Goal: Transaction & Acquisition: Purchase product/service

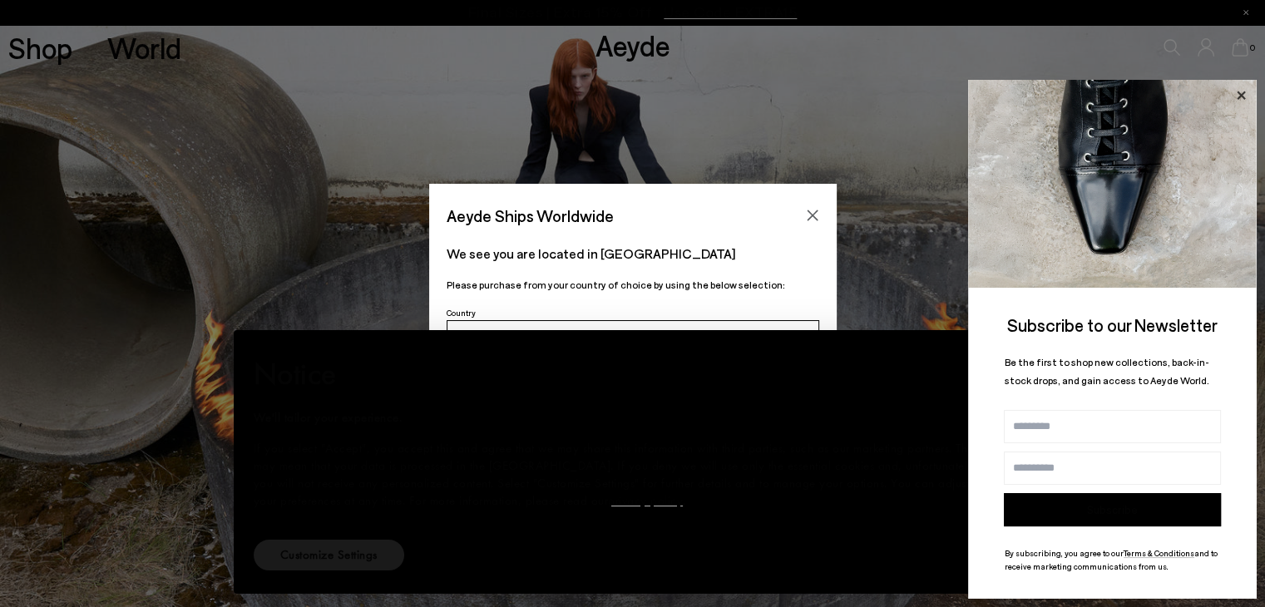
click at [1245, 101] on icon at bounding box center [1241, 96] width 22 height 22
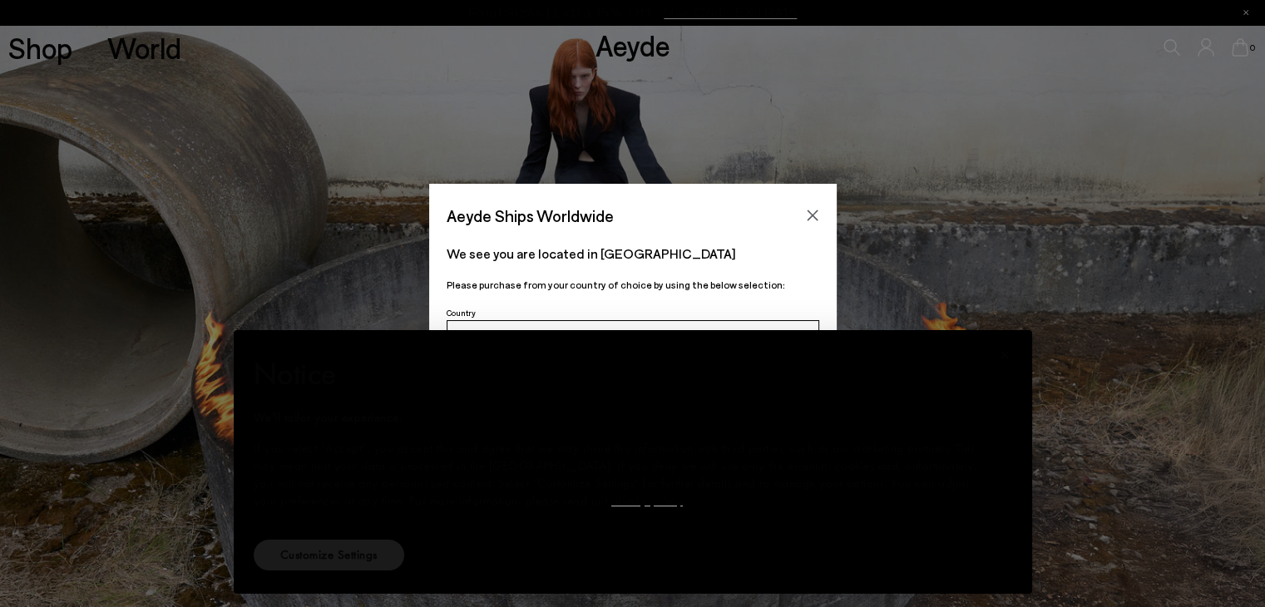
click at [711, 244] on p "We see you are located in [GEOGRAPHIC_DATA]" at bounding box center [633, 254] width 373 height 20
click at [1012, 334] on div "× Notice We'll tailor your experience. If you select "Accept", you accept this …" at bounding box center [633, 462] width 799 height 264
click at [1052, 210] on div "Aeyde Ships Worldwide We see you are located in Switzerland Please purchase fro…" at bounding box center [632, 304] width 1265 height 240
click at [720, 254] on p "We see you are located in [GEOGRAPHIC_DATA]" at bounding box center [633, 254] width 373 height 20
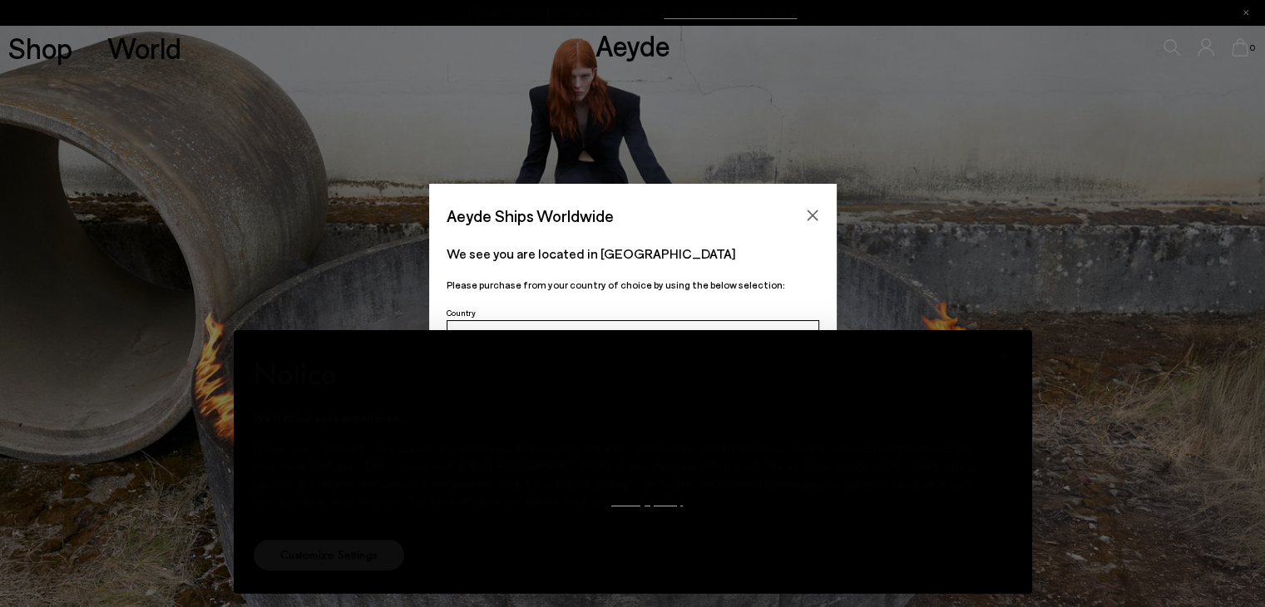
click at [389, 543] on button "Customize Settings" at bounding box center [329, 555] width 151 height 31
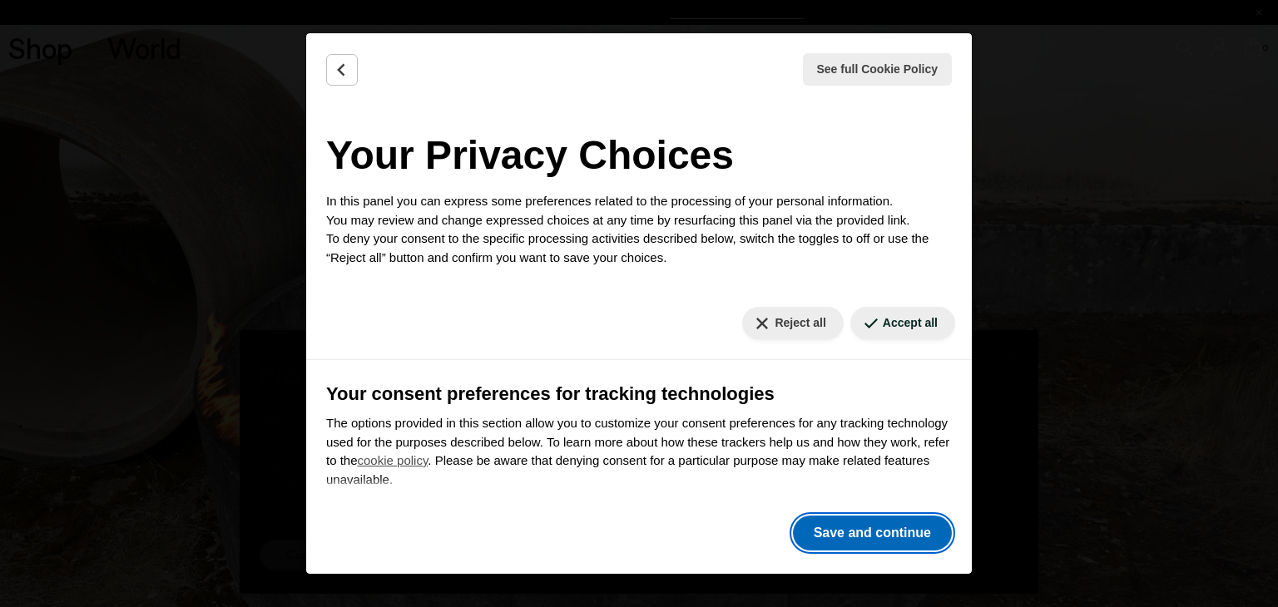
click at [886, 540] on font "Save and continue" at bounding box center [872, 533] width 117 height 14
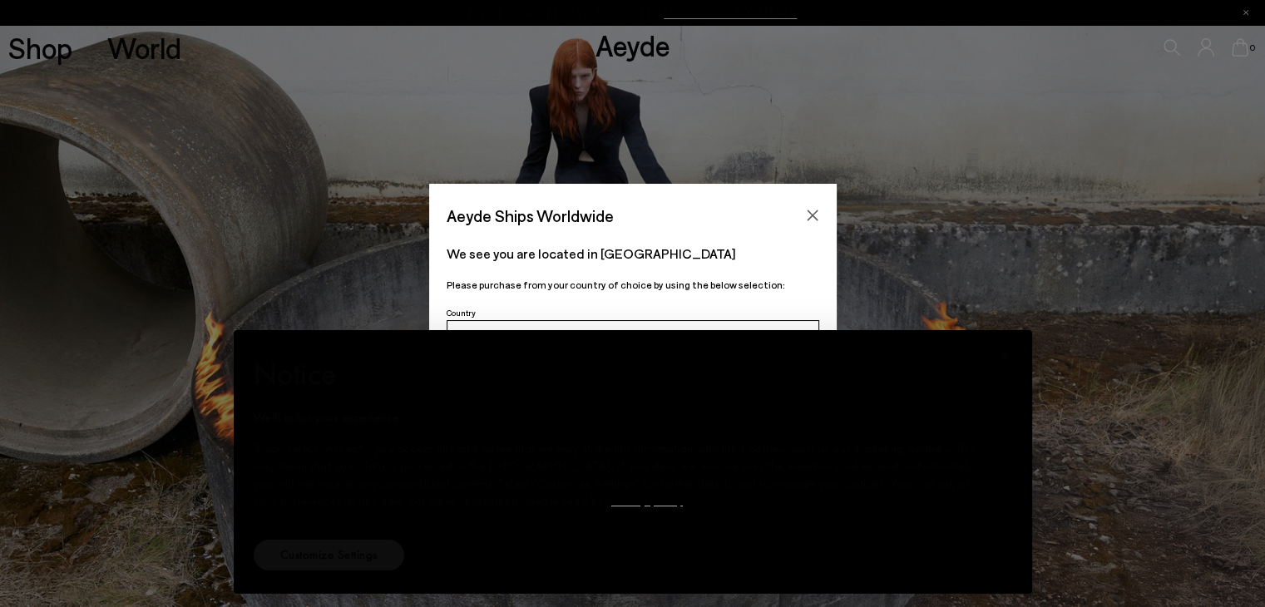
click at [334, 561] on font "Customize Settings" at bounding box center [328, 555] width 97 height 17
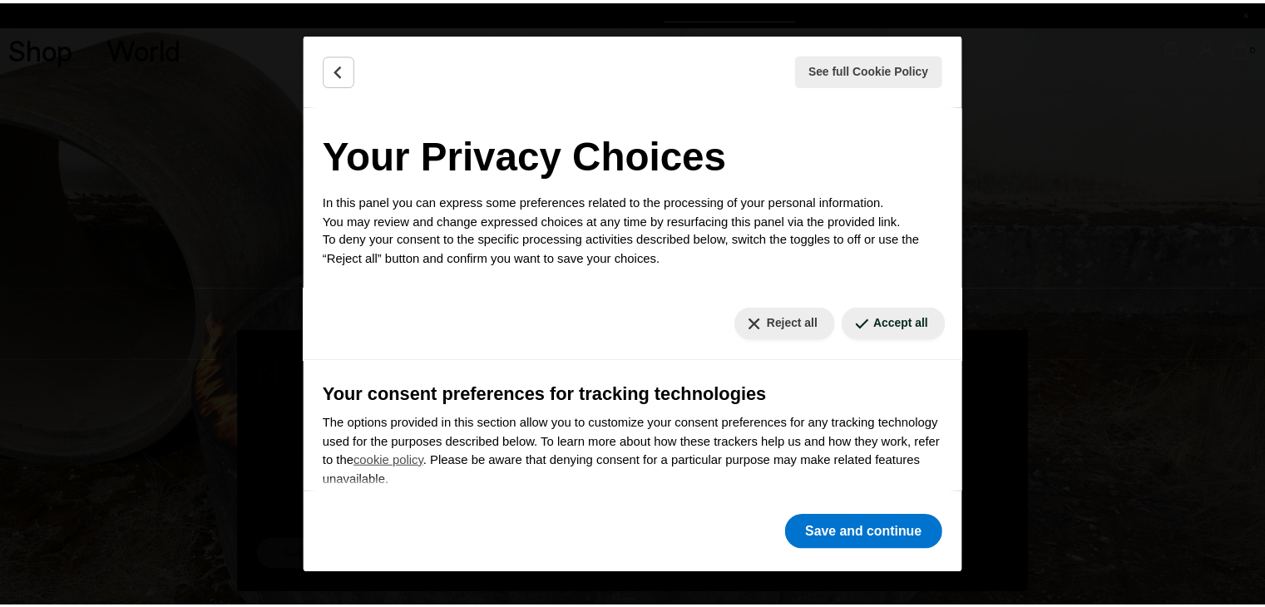
scroll to position [161, 0]
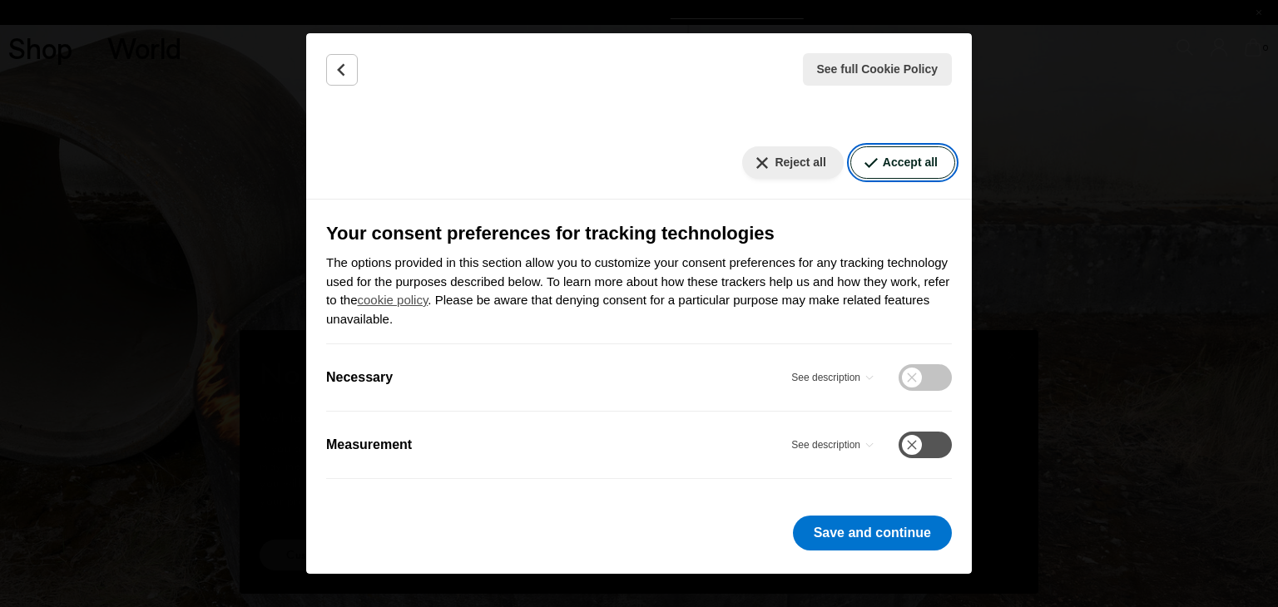
click at [911, 164] on font "Accept all" at bounding box center [910, 162] width 55 height 13
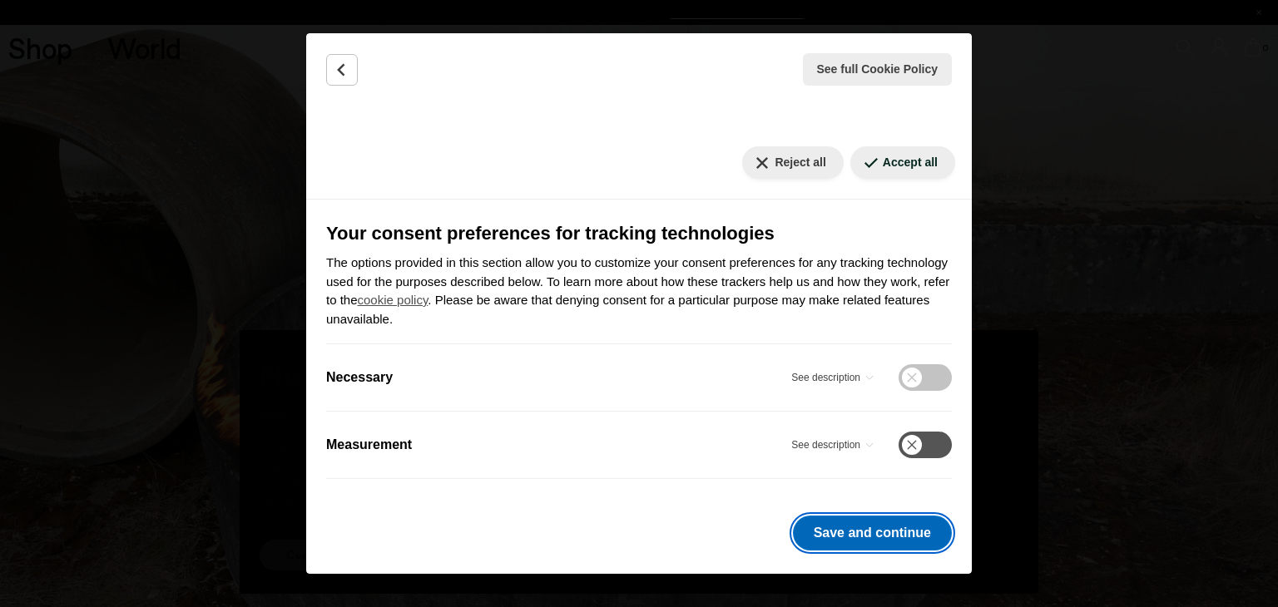
click at [875, 540] on font "Save and continue" at bounding box center [872, 533] width 117 height 14
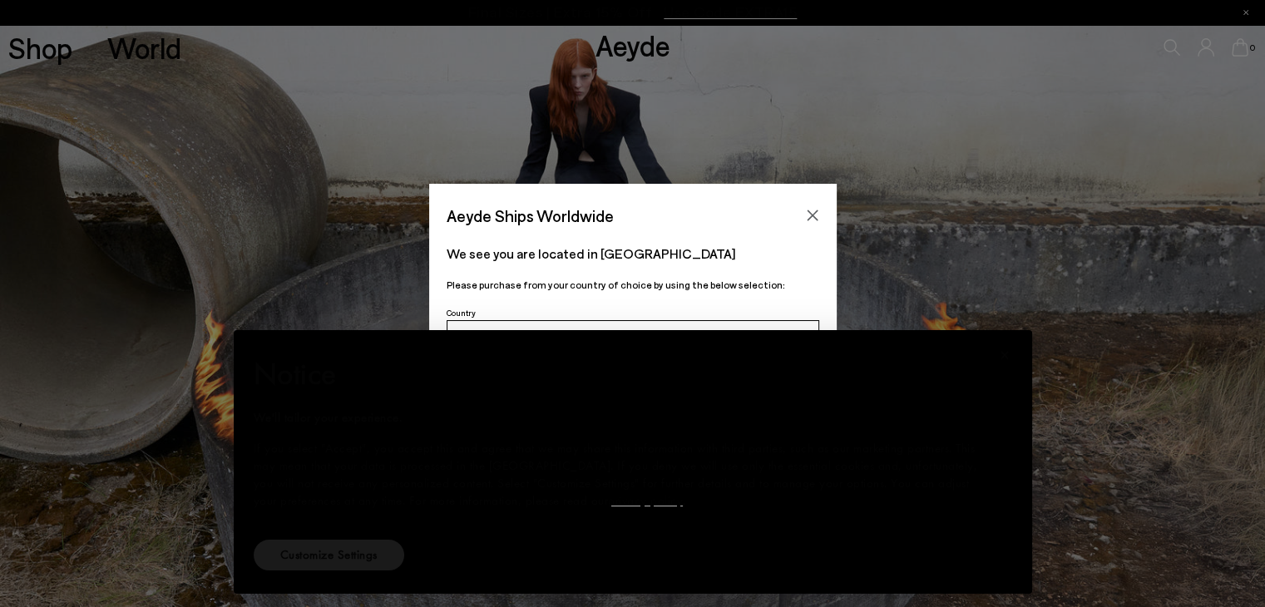
click at [886, 582] on div "× Notice We'll tailor your experience. If you select "Accept", you accept this …" at bounding box center [632, 462] width 785 height 250
click at [467, 590] on div "× Notice We'll tailor your experience. If you select "Accept", you accept this …" at bounding box center [633, 462] width 799 height 264
click at [566, 483] on font "If you select "Accept", you accept this and agree that we may share this inform…" at bounding box center [616, 474] width 725 height 69
click at [579, 297] on div "We see you are located in Switzerland Please purchase from your country of choi…" at bounding box center [633, 266] width 408 height 72
click at [378, 549] on button "Customize Settings" at bounding box center [329, 555] width 151 height 31
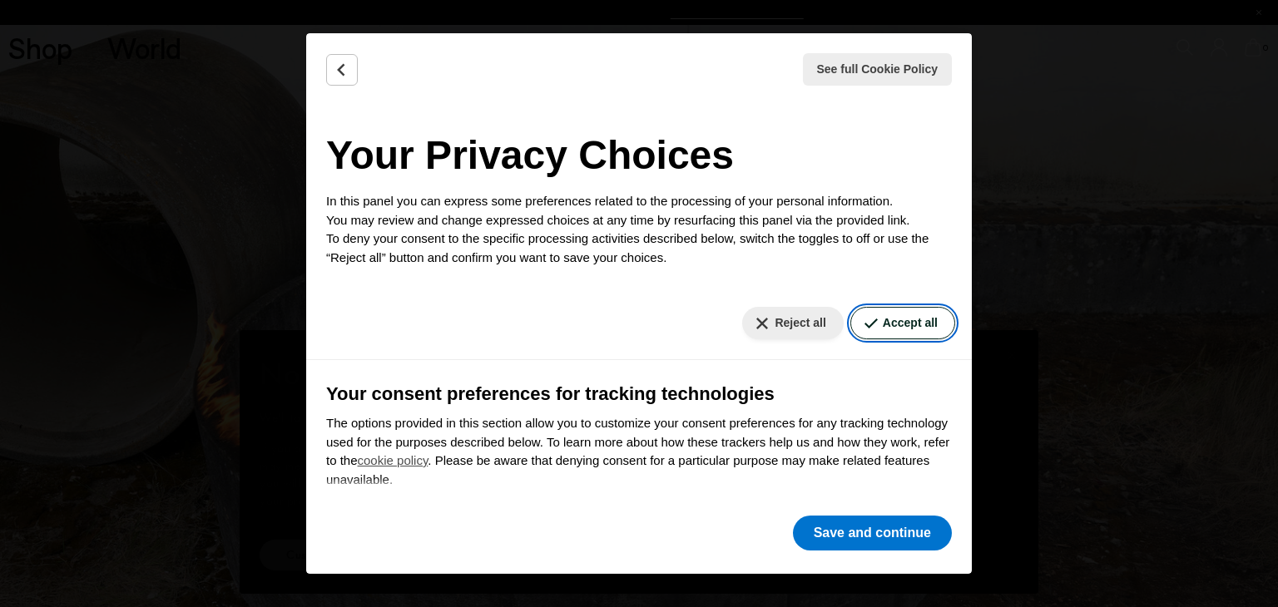
click at [888, 321] on font "Accept all" at bounding box center [910, 322] width 55 height 13
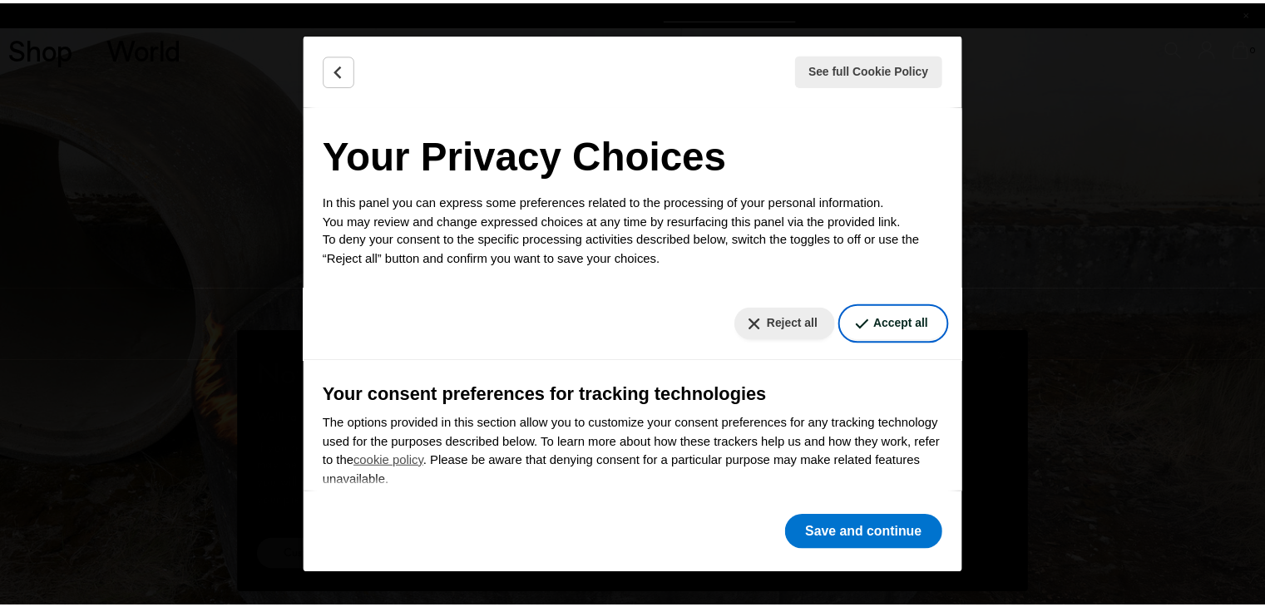
scroll to position [161, 0]
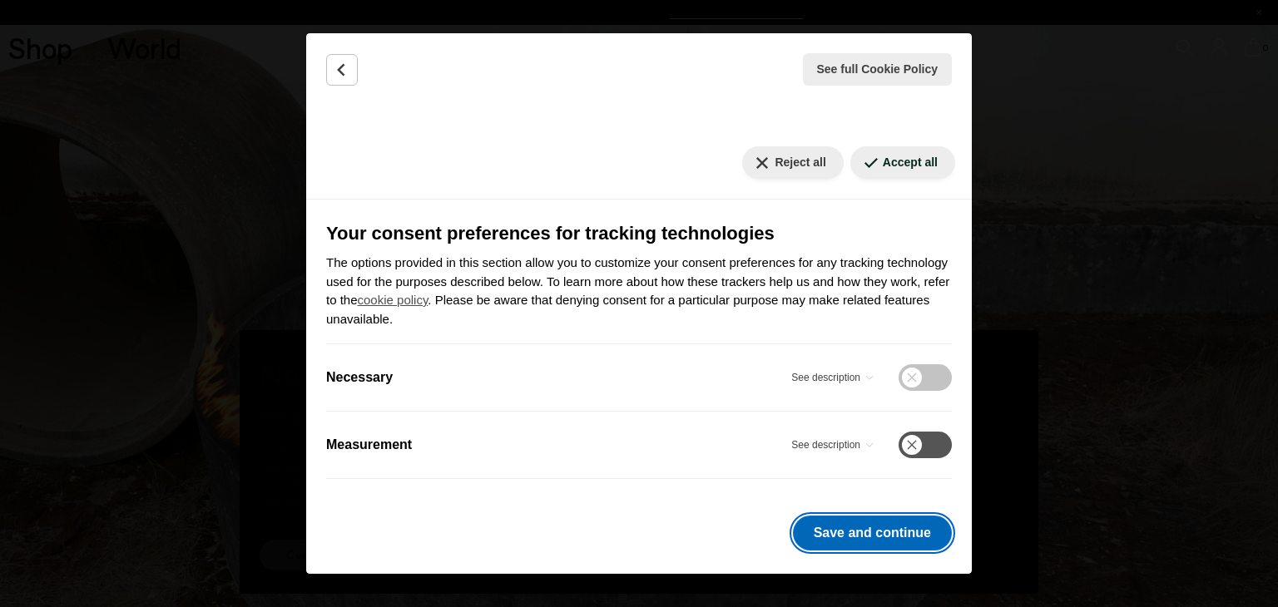
click at [877, 535] on font "Save and continue" at bounding box center [872, 533] width 117 height 14
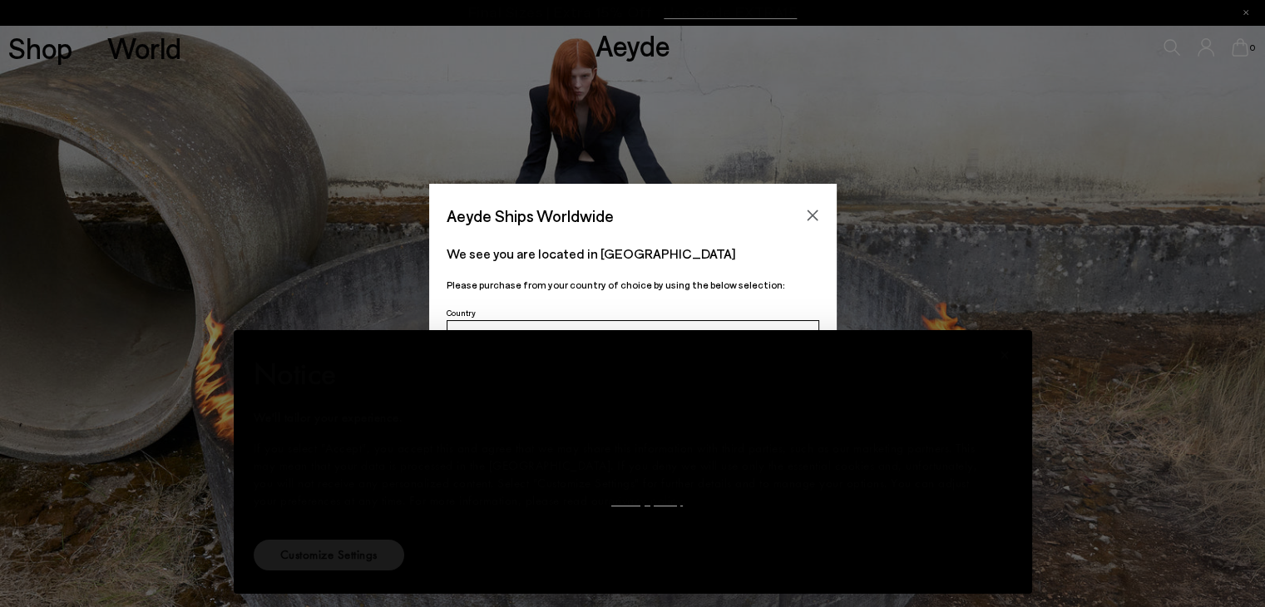
drag, startPoint x: 666, startPoint y: 309, endPoint x: 674, endPoint y: 254, distance: 56.2
click at [672, 227] on div "Aeyde Ships Worldwide We see you are located in Switzerland Please purchase fro…" at bounding box center [633, 304] width 408 height 240
click at [690, 400] on div "Notice We'll tailor your experience. If you select "Accept", you accept this an…" at bounding box center [633, 443] width 759 height 186
click at [594, 422] on div "We'll tailor your experience." at bounding box center [620, 417] width 732 height 17
click at [329, 412] on font "We'll tailor your experience." at bounding box center [328, 417] width 149 height 17
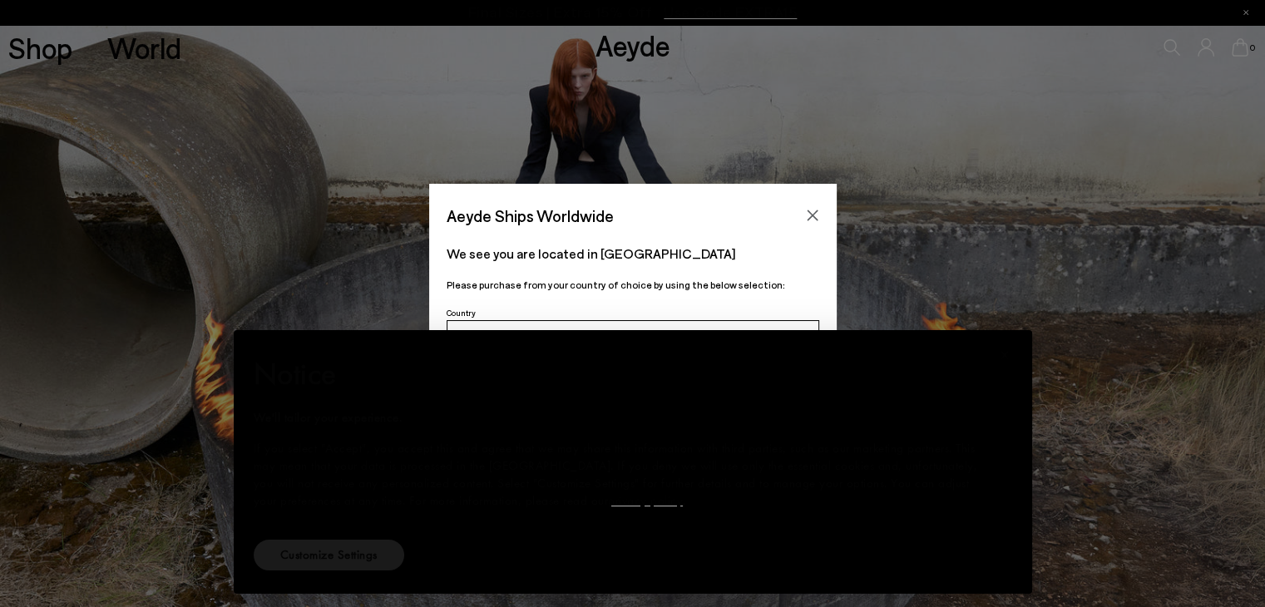
click at [1011, 338] on button "×" at bounding box center [1006, 355] width 40 height 40
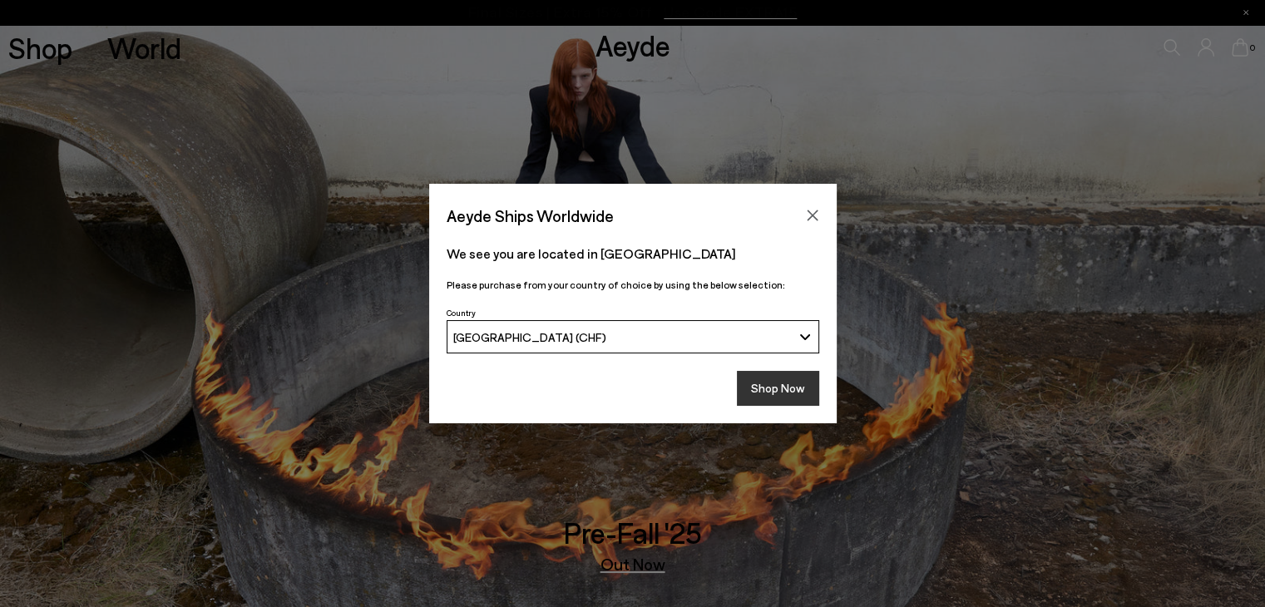
click at [775, 395] on button "Shop Now" at bounding box center [778, 388] width 82 height 35
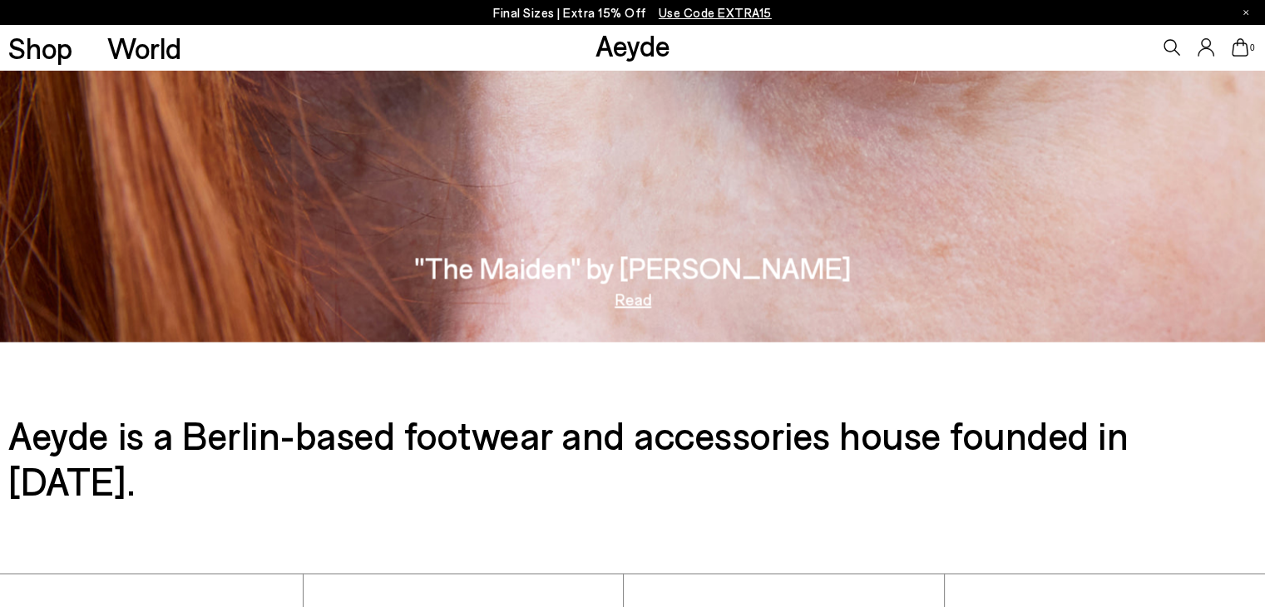
scroll to position [2539, 0]
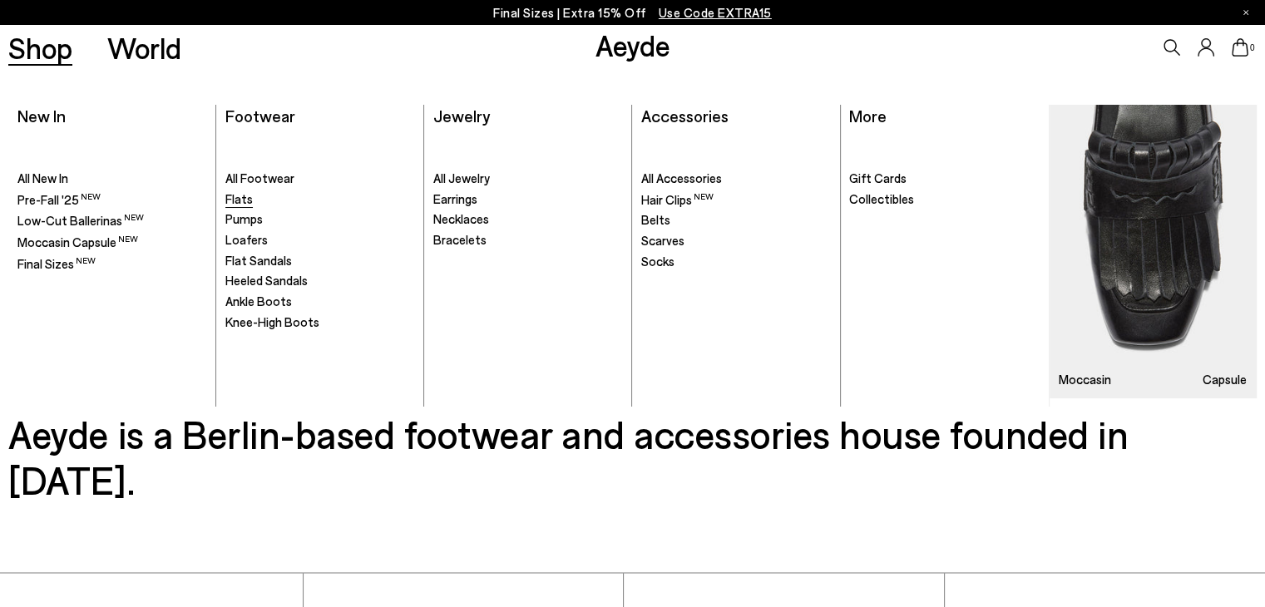
click at [238, 198] on span "Flats" at bounding box center [238, 198] width 27 height 15
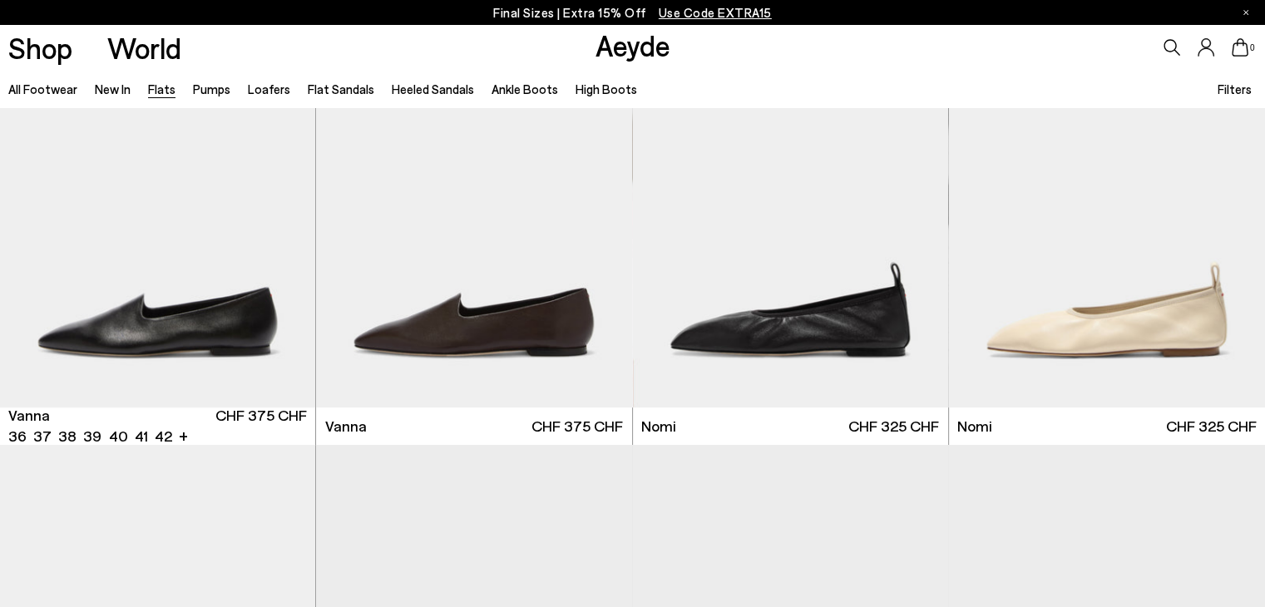
scroll to position [458, 0]
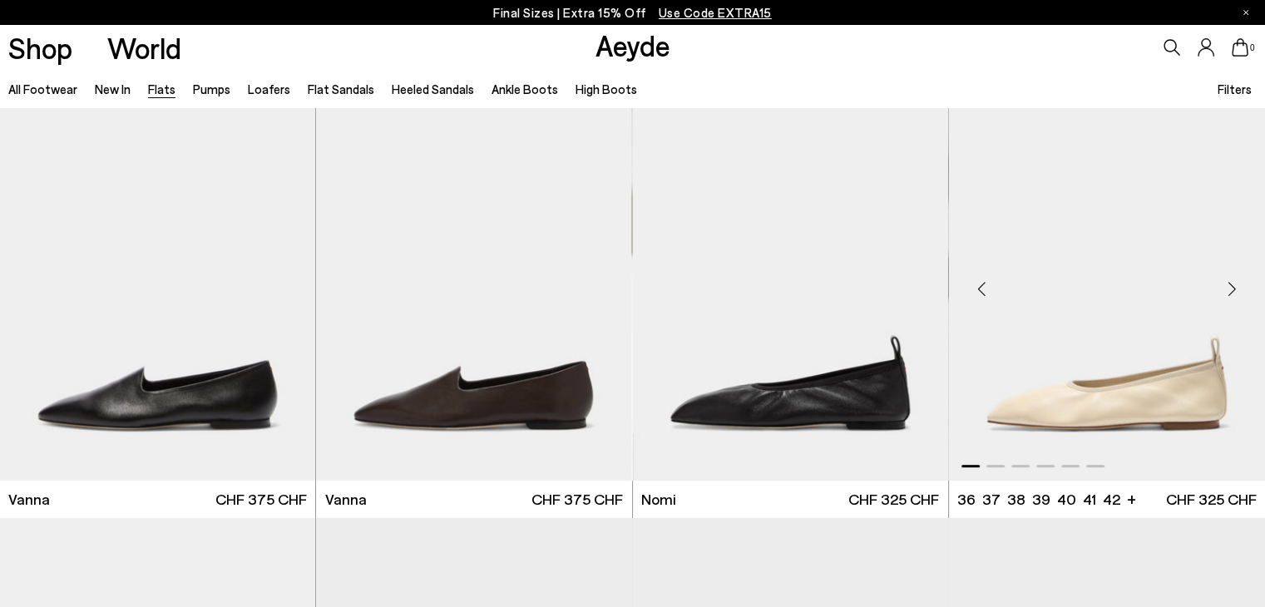
click at [1233, 289] on div "Next slide" at bounding box center [1232, 289] width 50 height 50
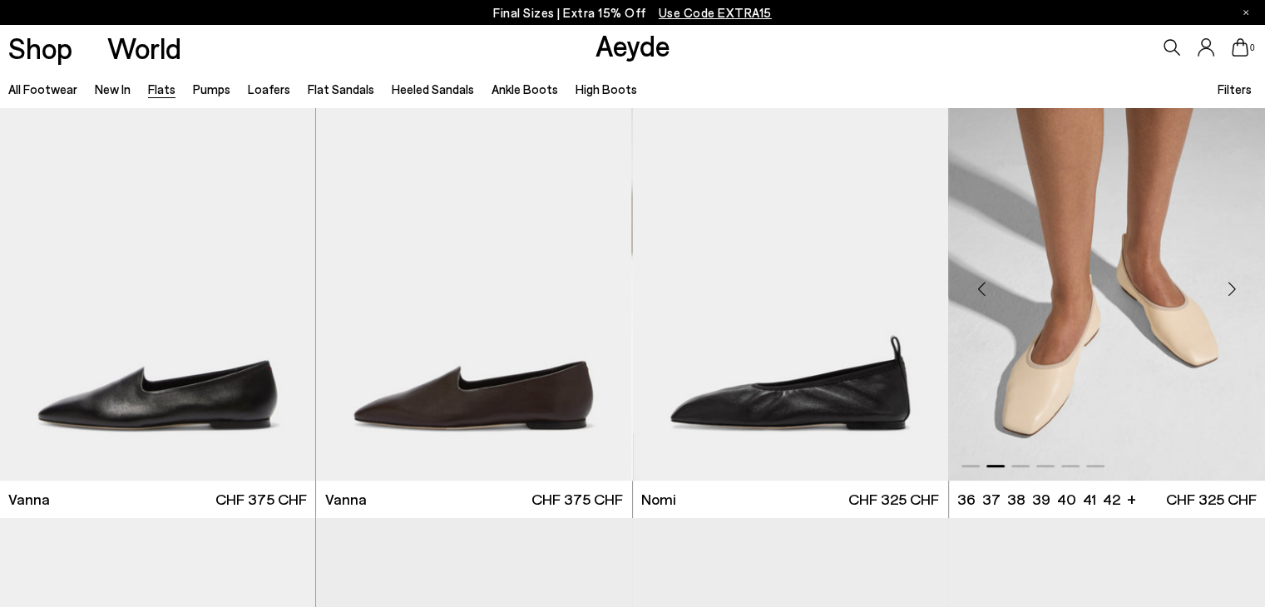
click at [1233, 289] on div "Next slide" at bounding box center [1232, 289] width 50 height 50
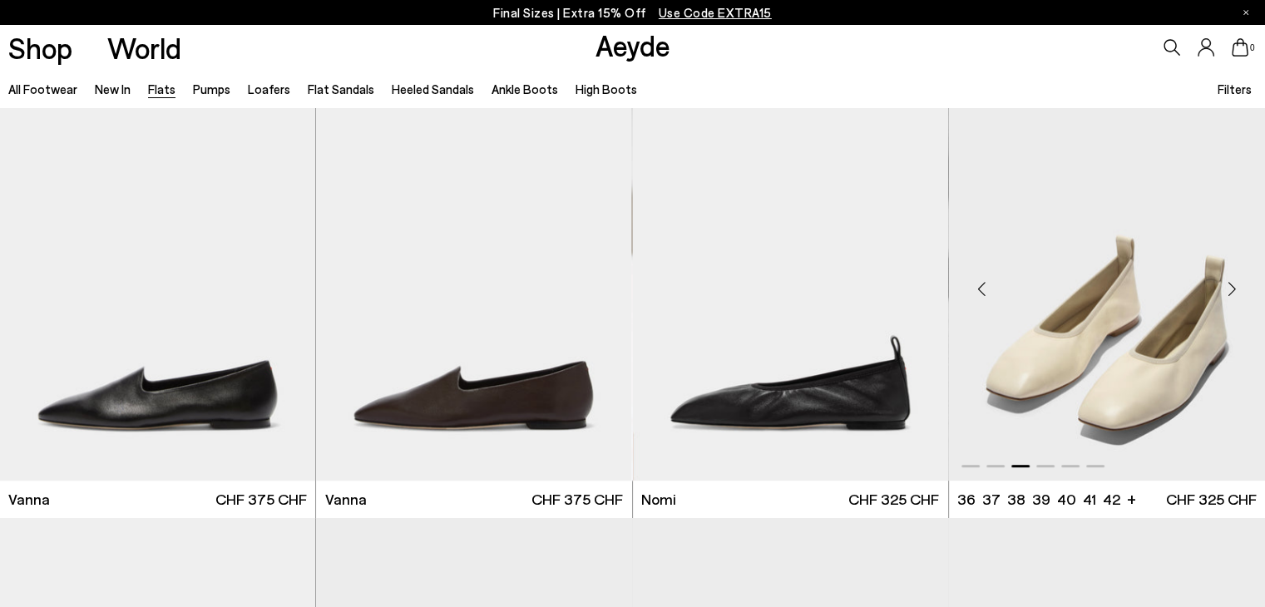
click at [982, 287] on div "Previous slide" at bounding box center [983, 289] width 50 height 50
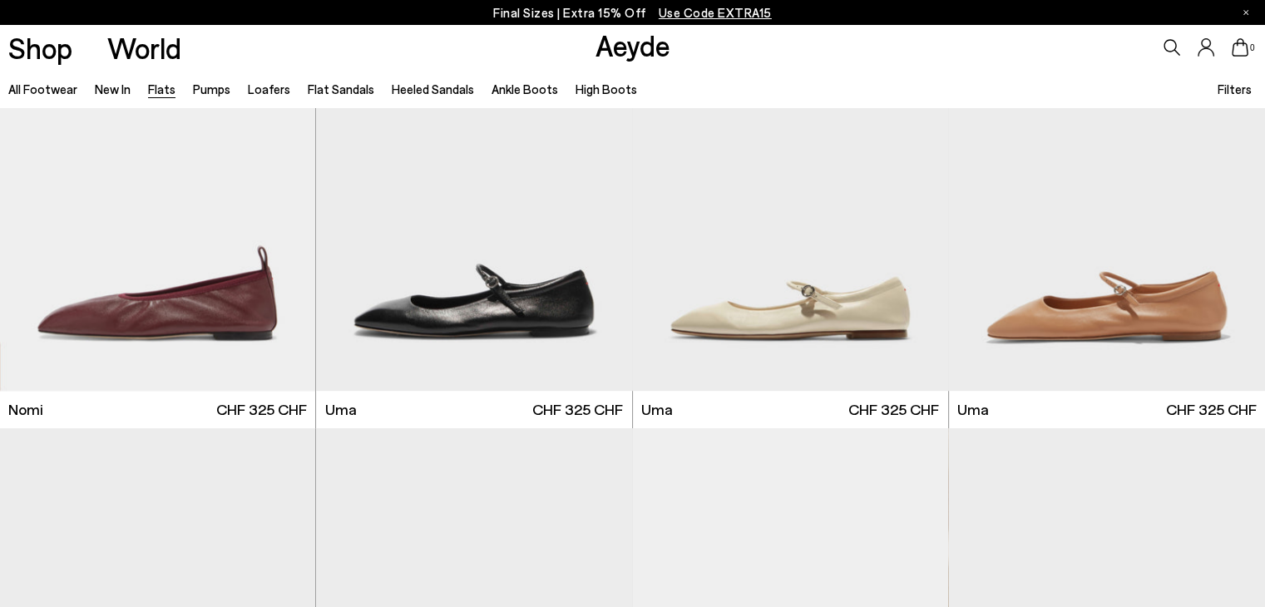
scroll to position [987, 0]
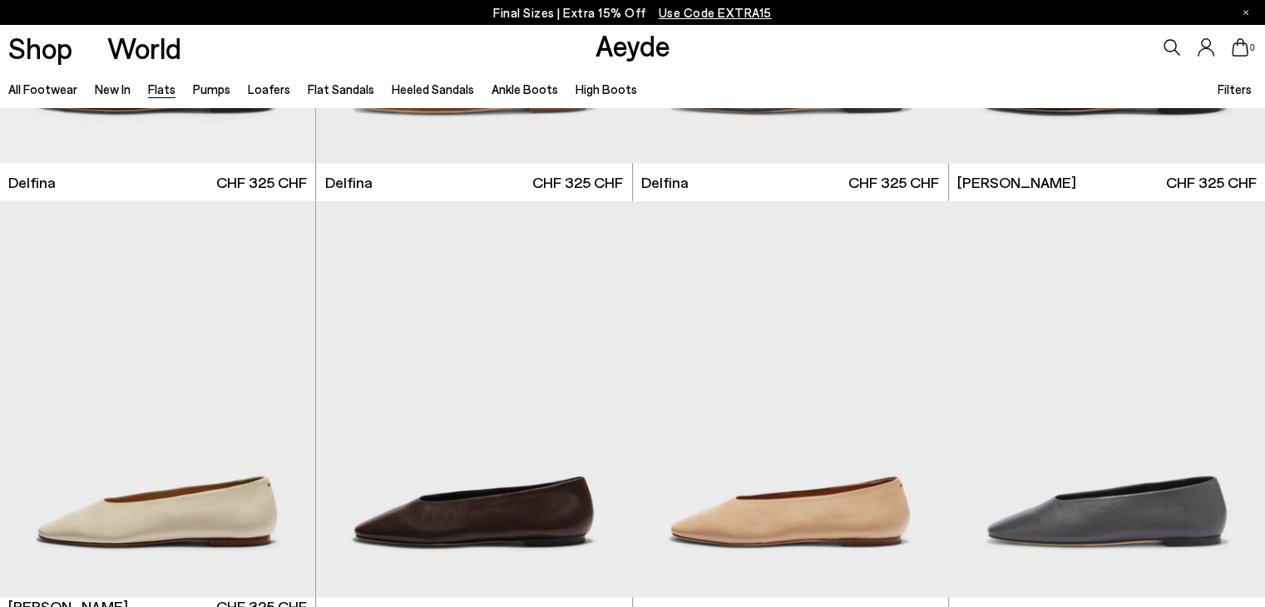
scroll to position [4046, 0]
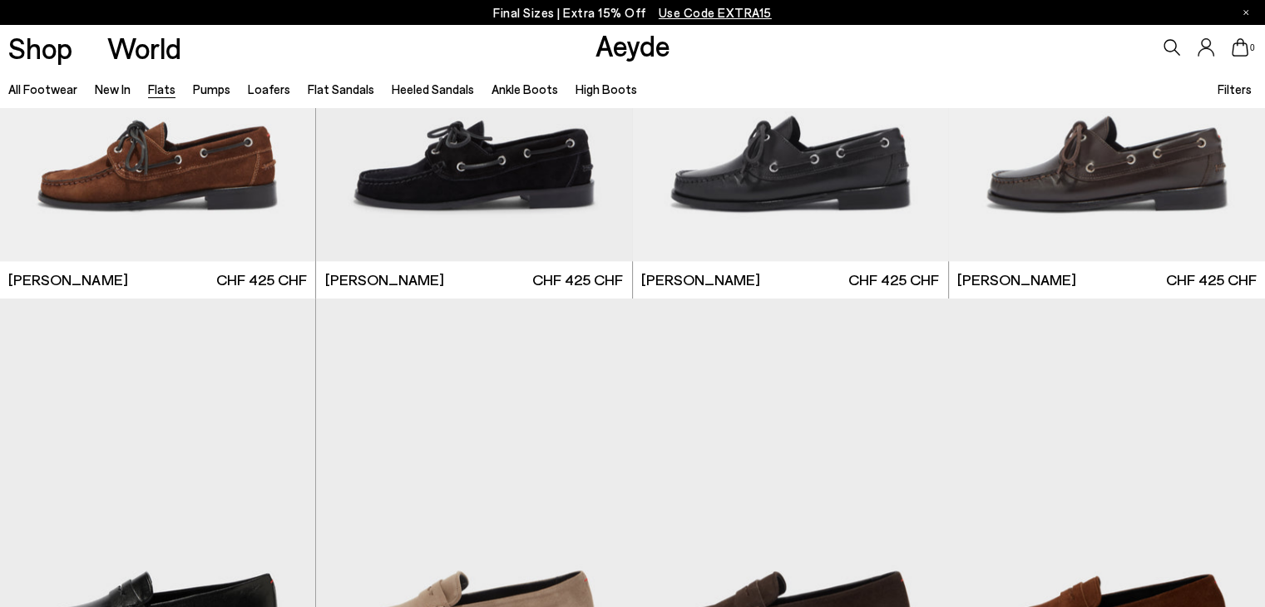
scroll to position [7847, 0]
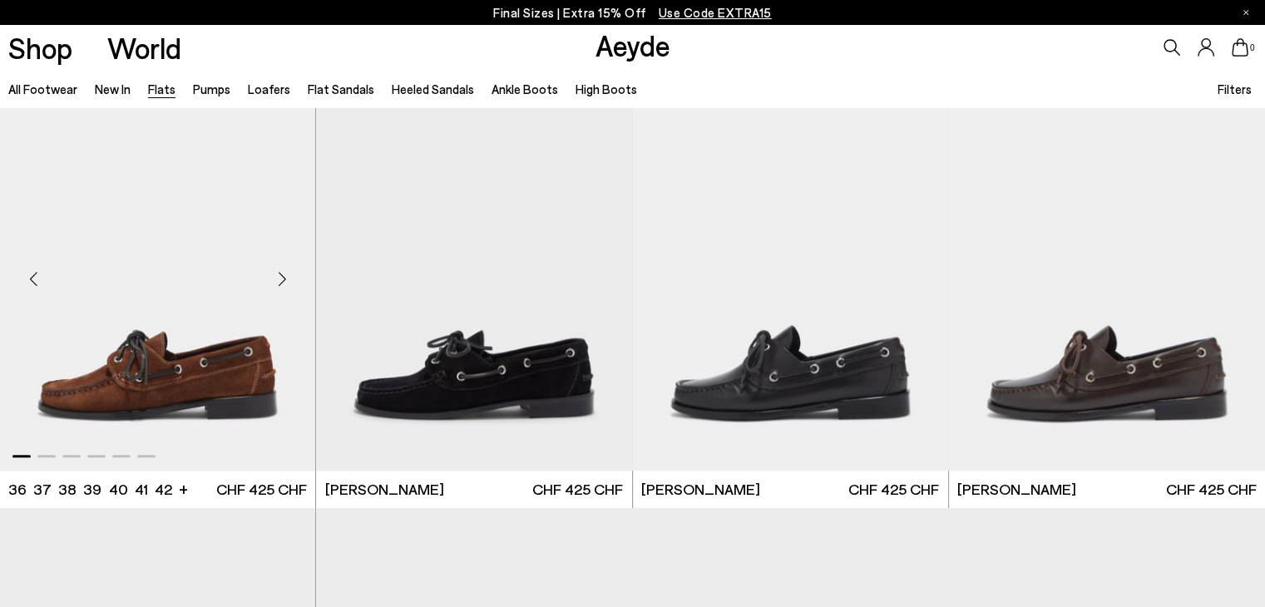
click at [286, 276] on div "Next slide" at bounding box center [282, 280] width 50 height 50
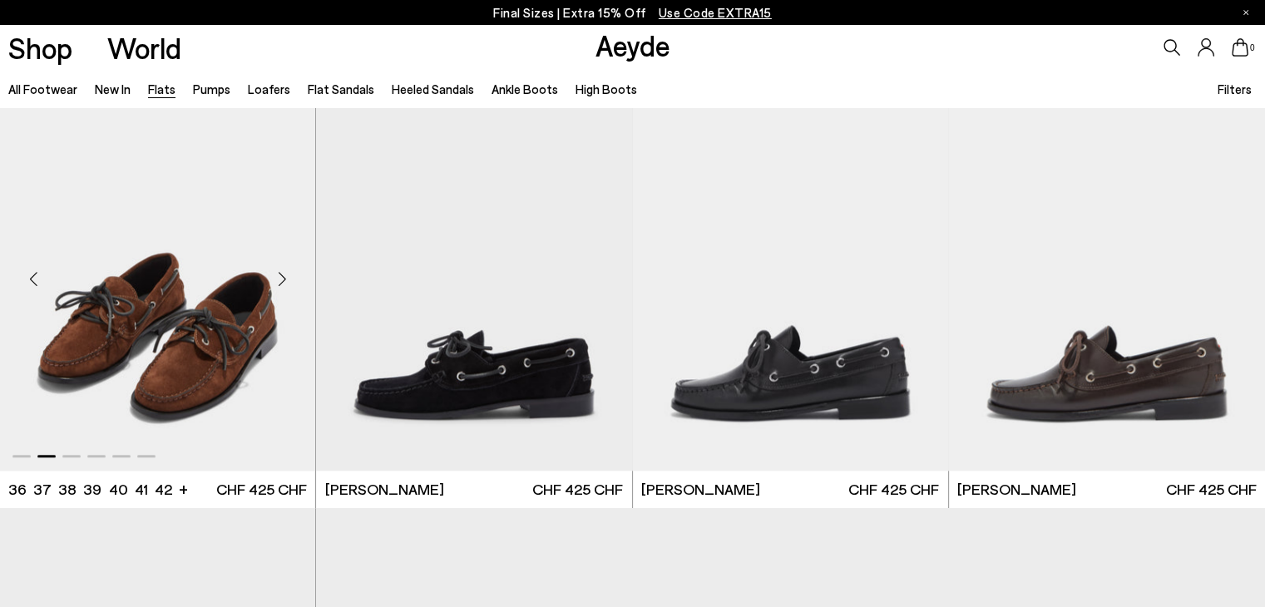
click at [286, 276] on div "Next slide" at bounding box center [282, 280] width 50 height 50
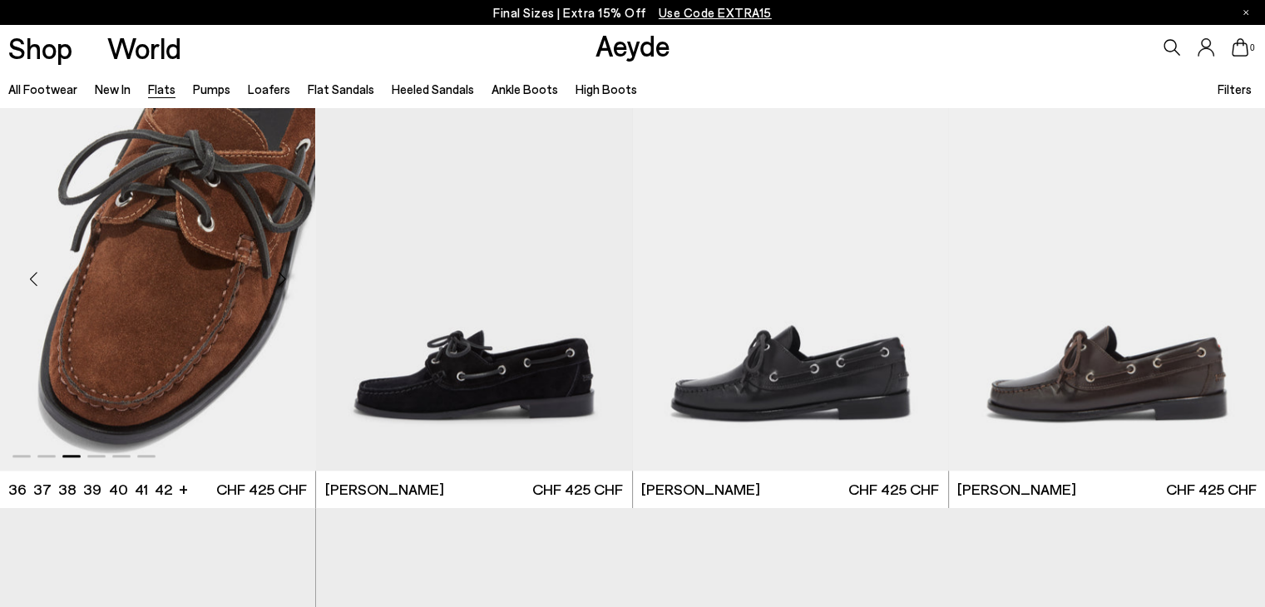
click at [286, 276] on div "Next slide" at bounding box center [282, 280] width 50 height 50
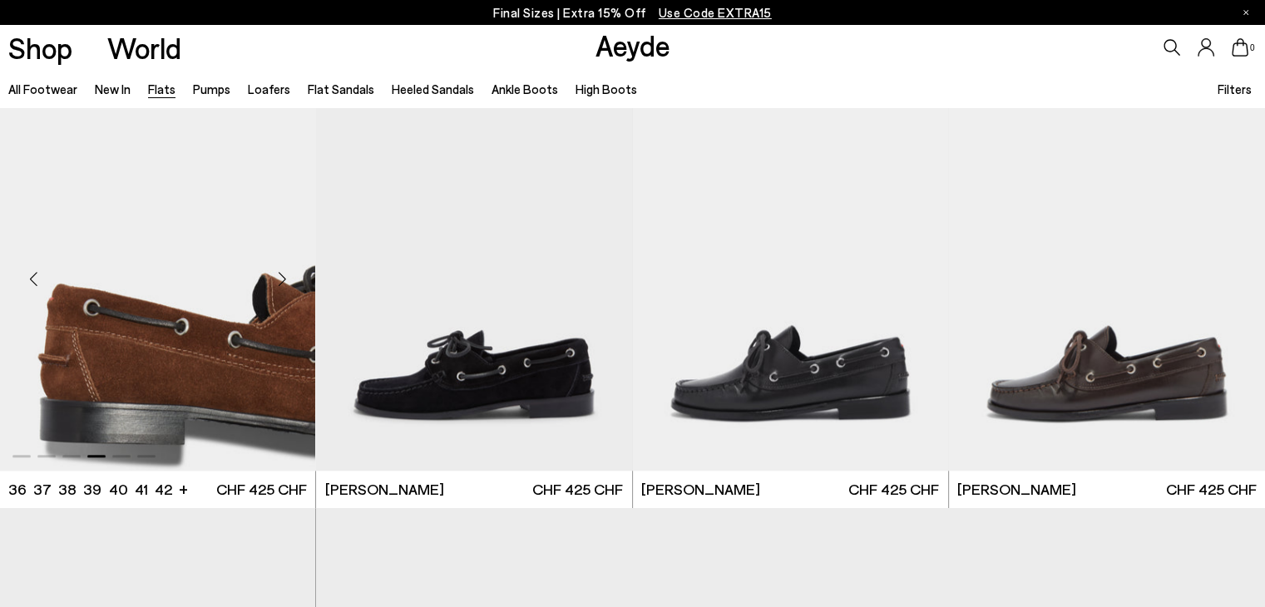
click at [286, 276] on div "Next slide" at bounding box center [282, 280] width 50 height 50
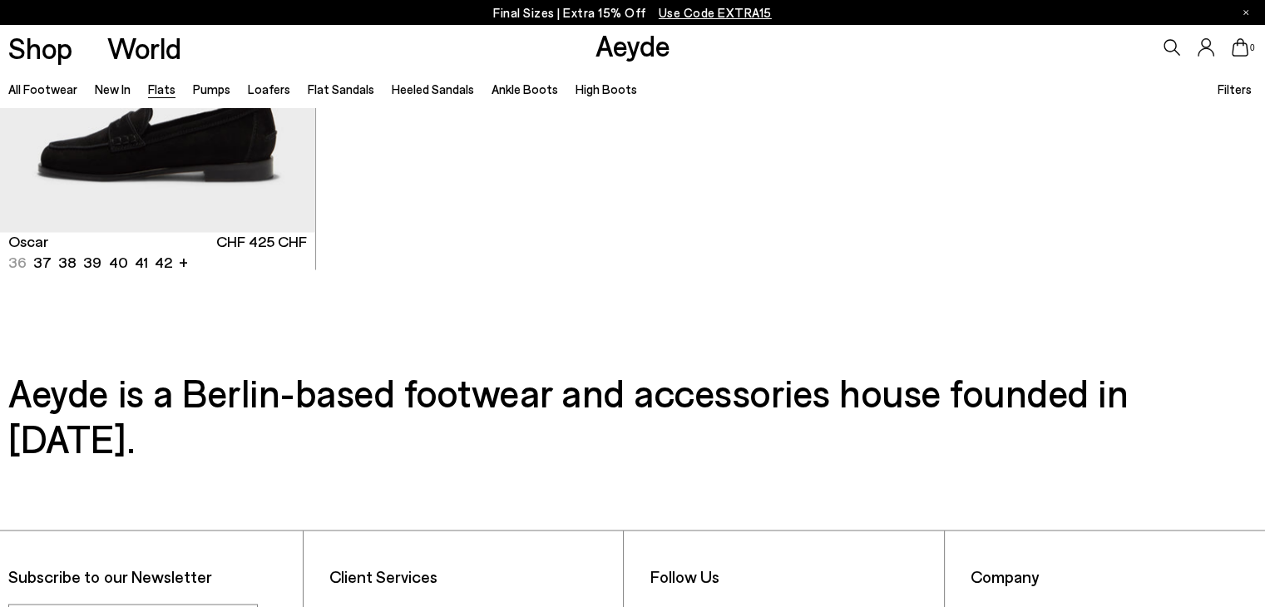
scroll to position [9391, 0]
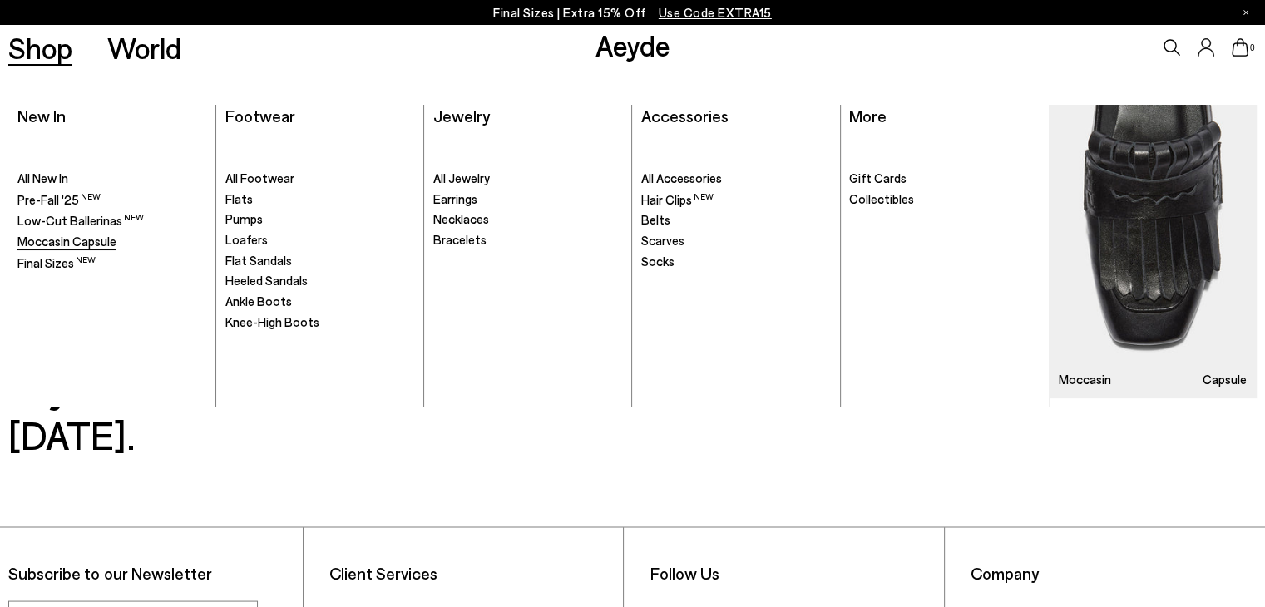
click at [34, 245] on span "Moccasin Capsule" at bounding box center [66, 241] width 99 height 15
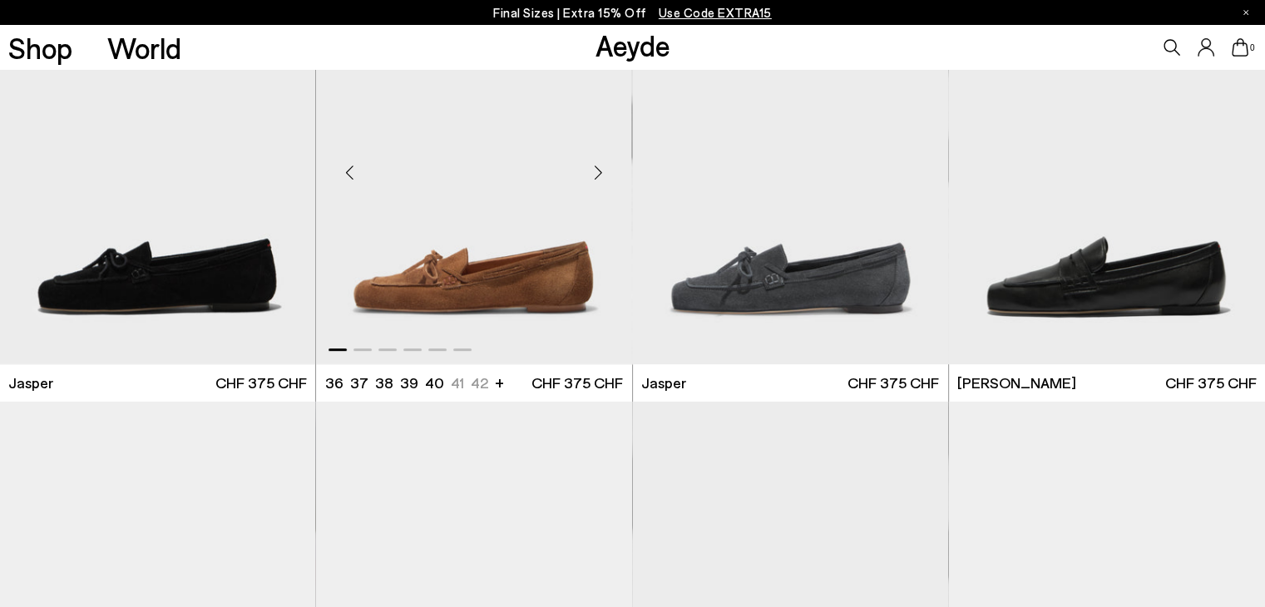
scroll to position [740, 0]
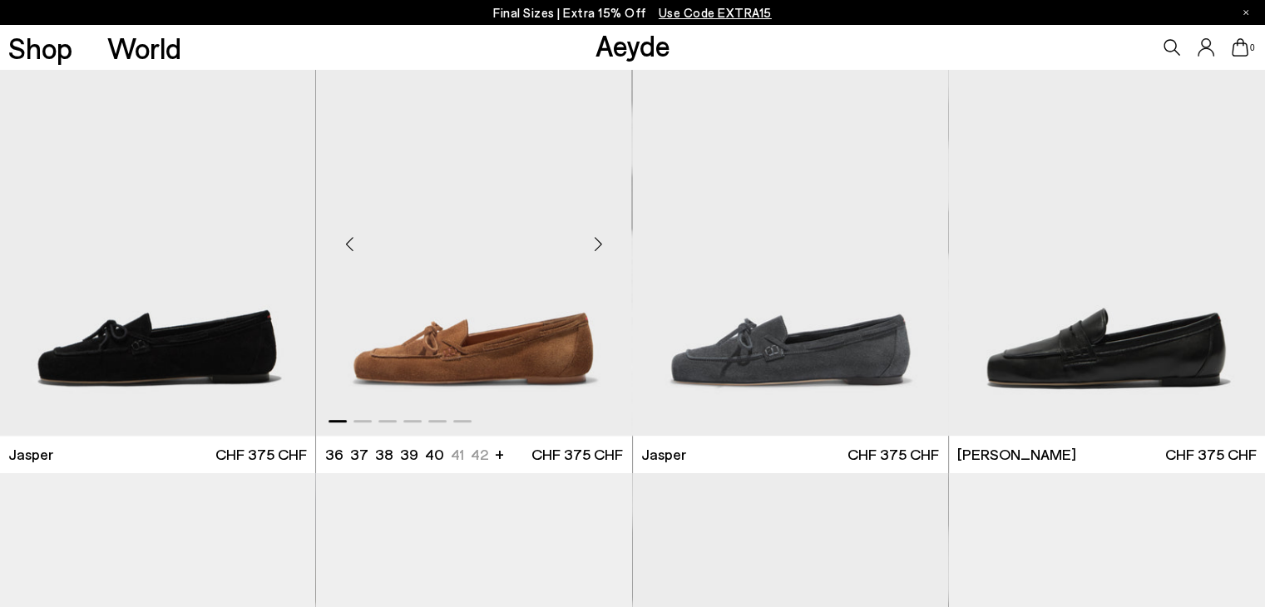
click at [604, 245] on div "Next slide" at bounding box center [599, 245] width 50 height 50
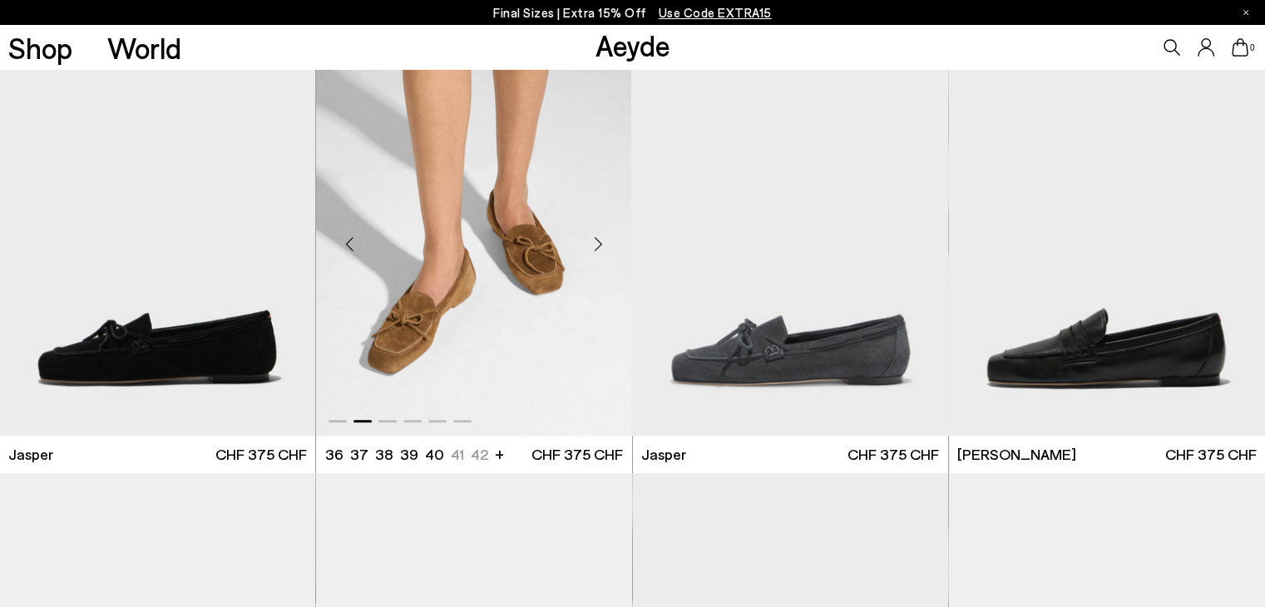
click at [604, 245] on div "Next slide" at bounding box center [599, 245] width 50 height 50
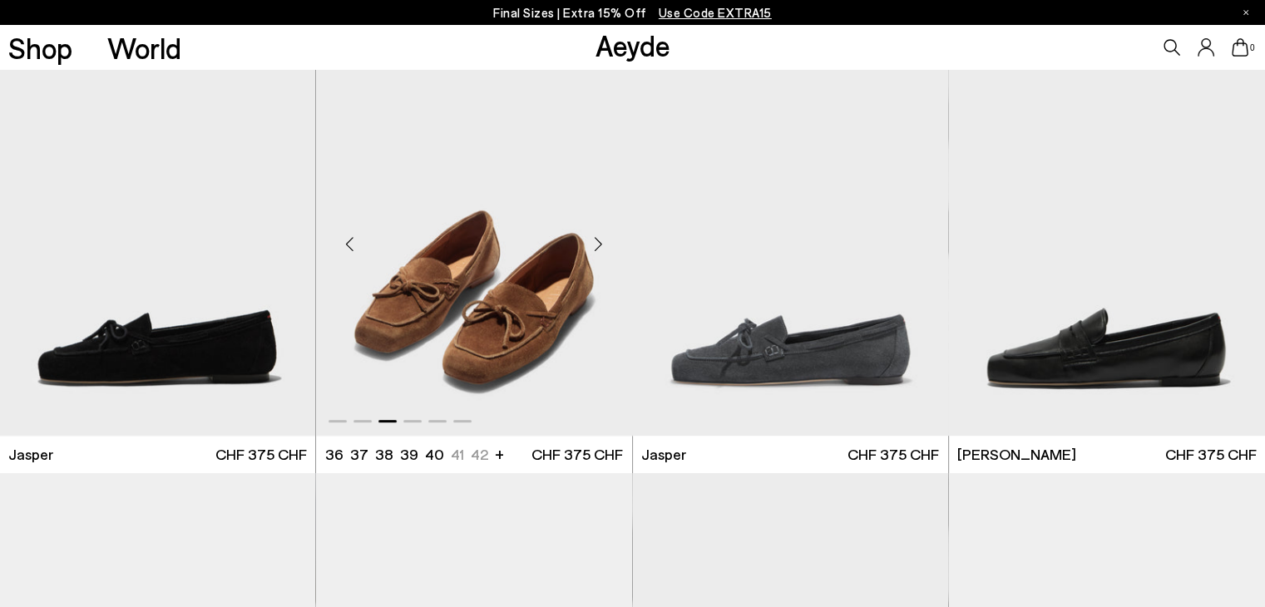
click at [352, 250] on div "Previous slide" at bounding box center [349, 245] width 50 height 50
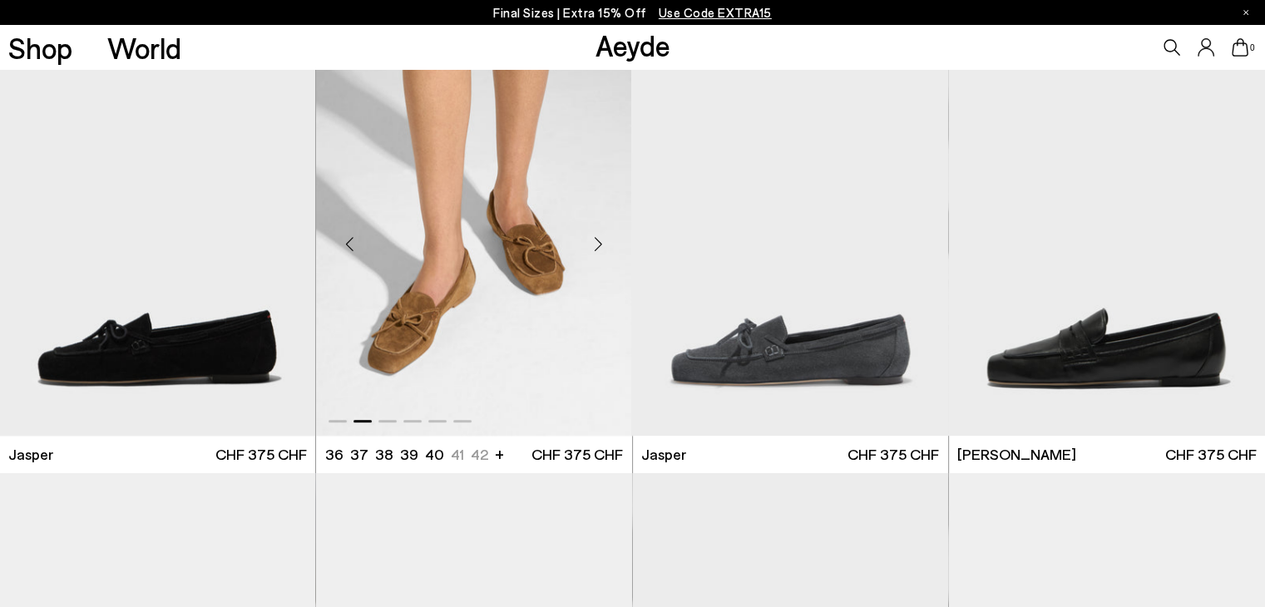
click at [598, 246] on div "Next slide" at bounding box center [599, 245] width 50 height 50
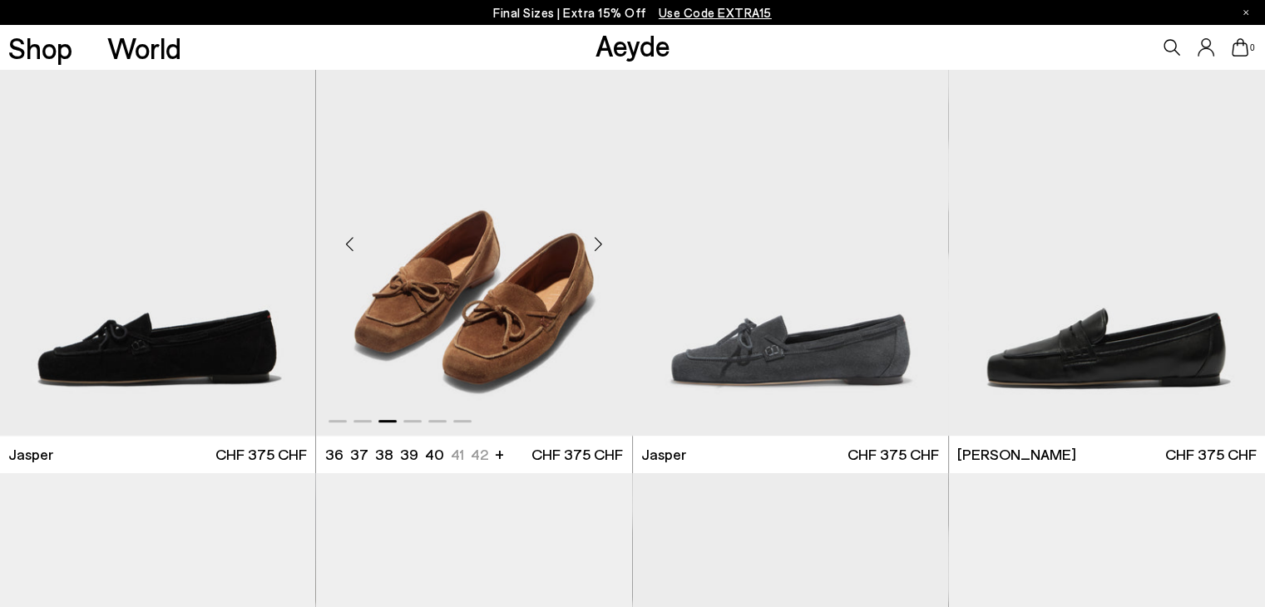
click at [598, 246] on div "Next slide" at bounding box center [599, 245] width 50 height 50
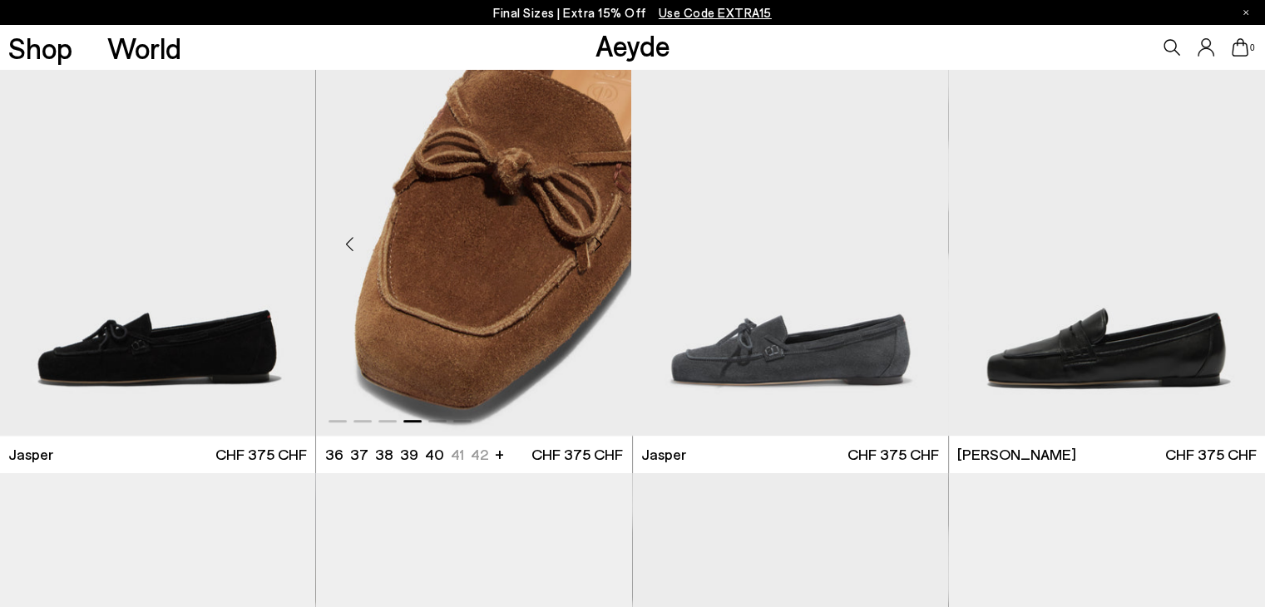
click at [598, 246] on div "Next slide" at bounding box center [599, 245] width 50 height 50
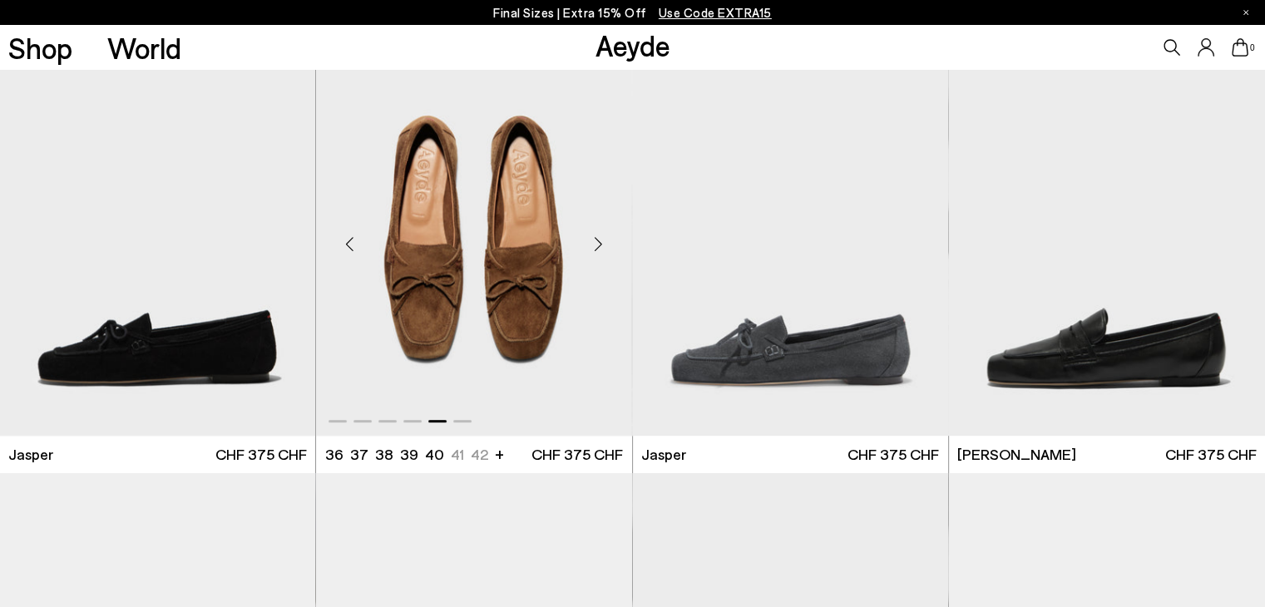
click at [598, 246] on div "Next slide" at bounding box center [599, 245] width 50 height 50
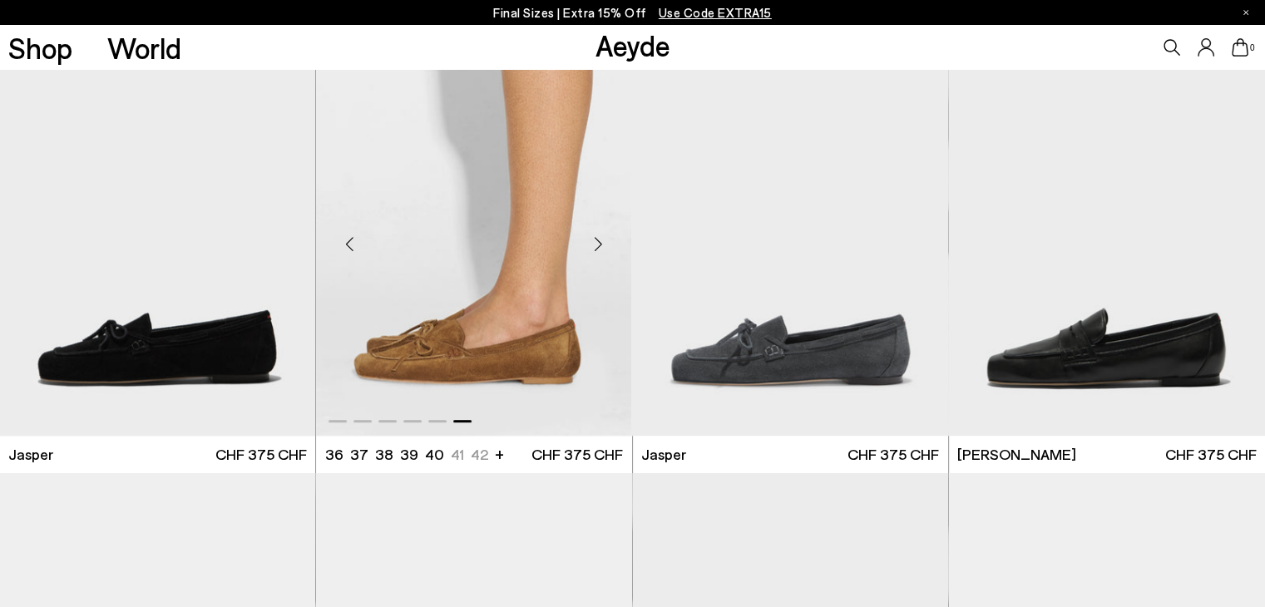
click at [598, 246] on div "Next slide" at bounding box center [599, 245] width 50 height 50
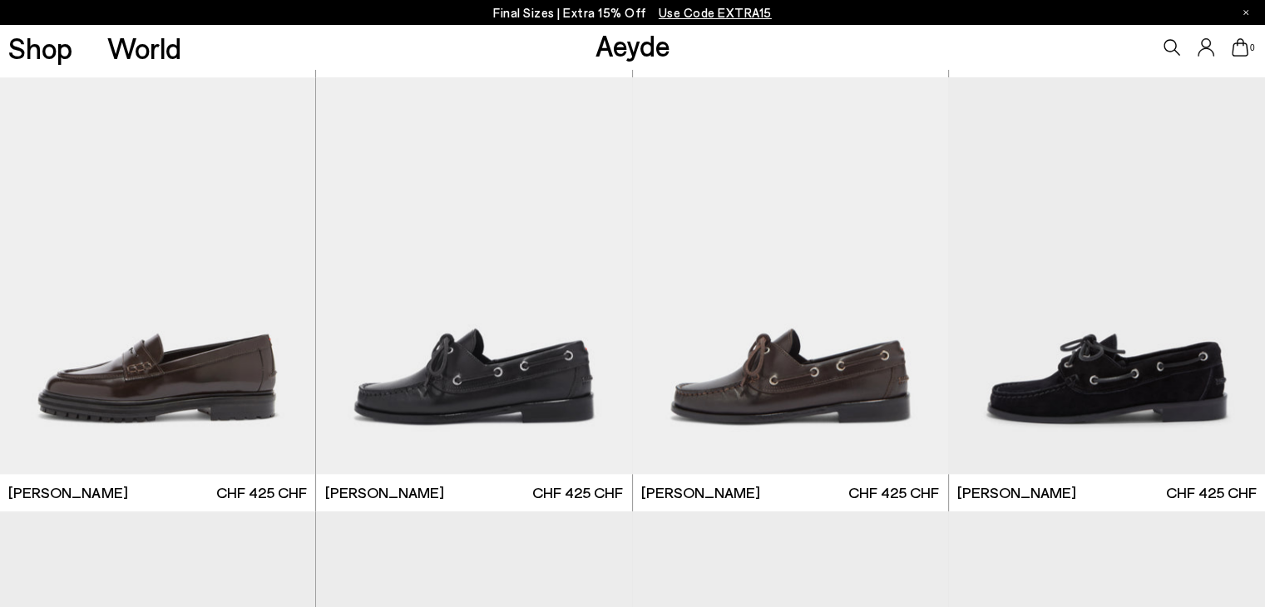
scroll to position [1573, 0]
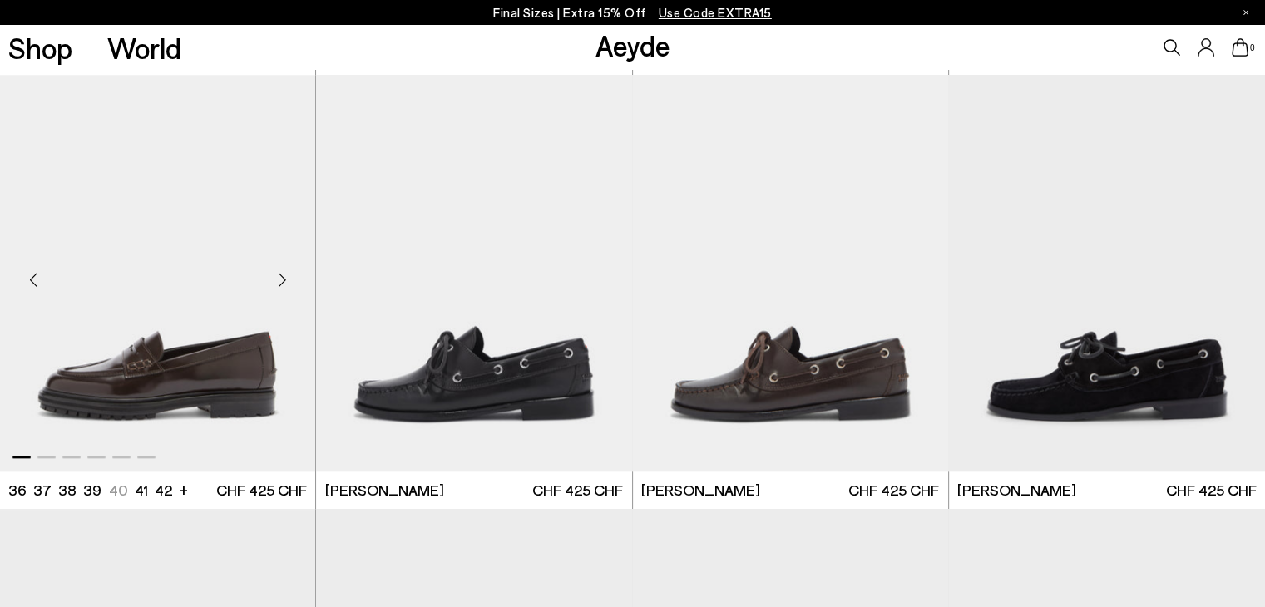
click at [286, 275] on div "Next slide" at bounding box center [282, 280] width 50 height 50
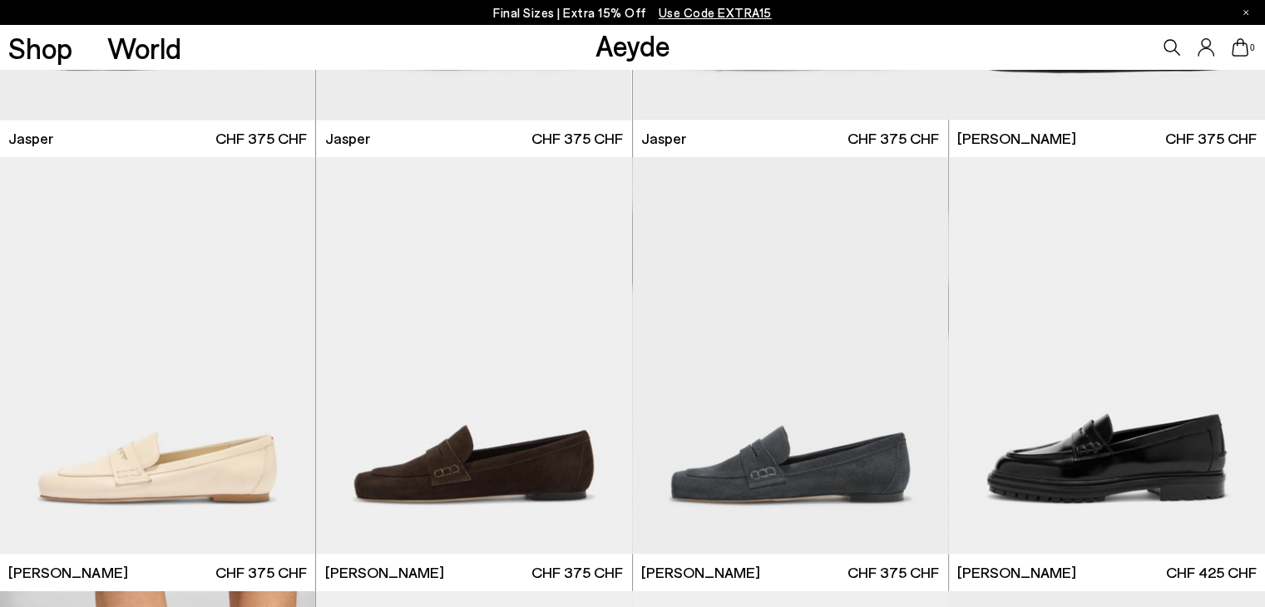
scroll to position [1053, 0]
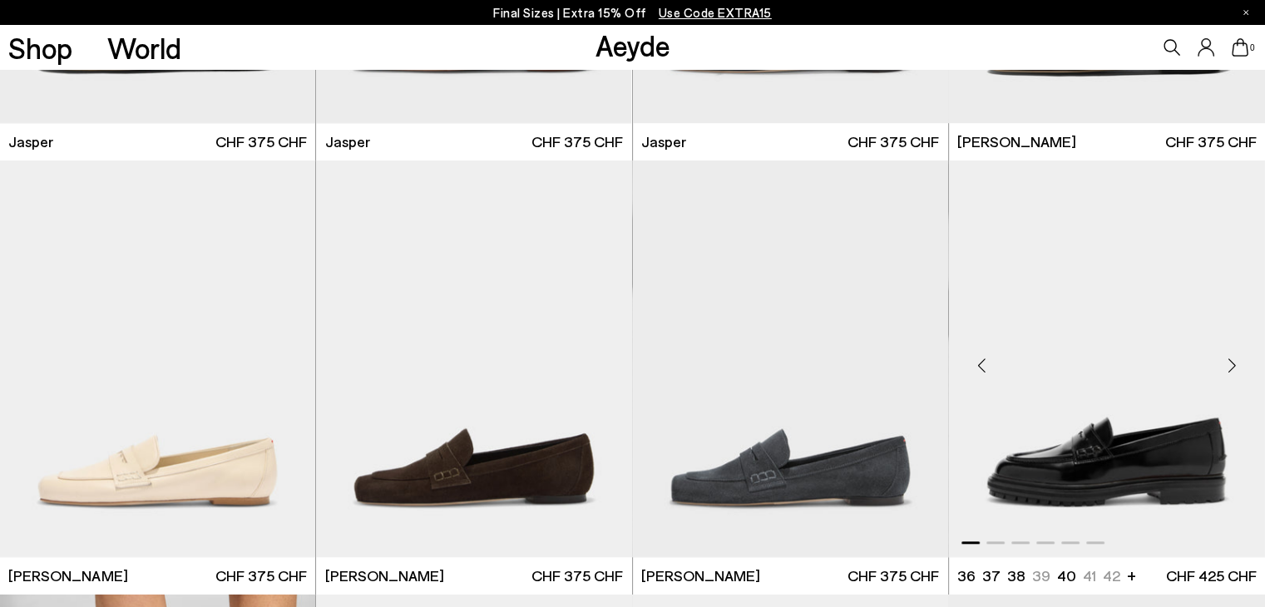
click at [1230, 366] on div "Next slide" at bounding box center [1232, 366] width 50 height 50
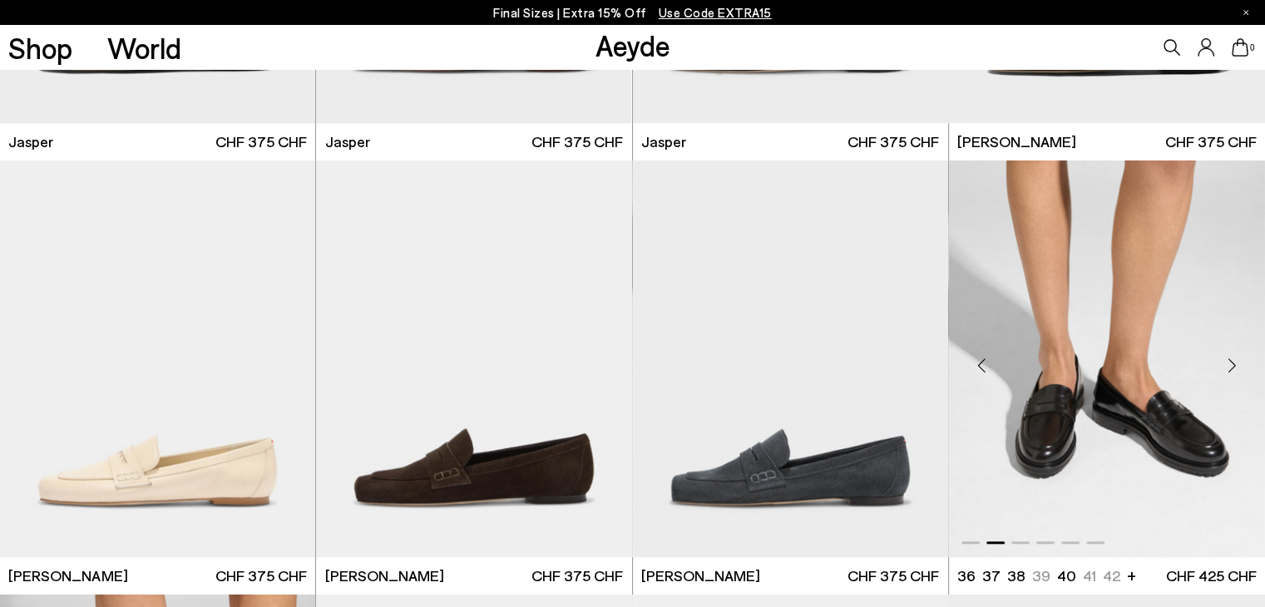
click at [1230, 366] on div "Next slide" at bounding box center [1232, 366] width 50 height 50
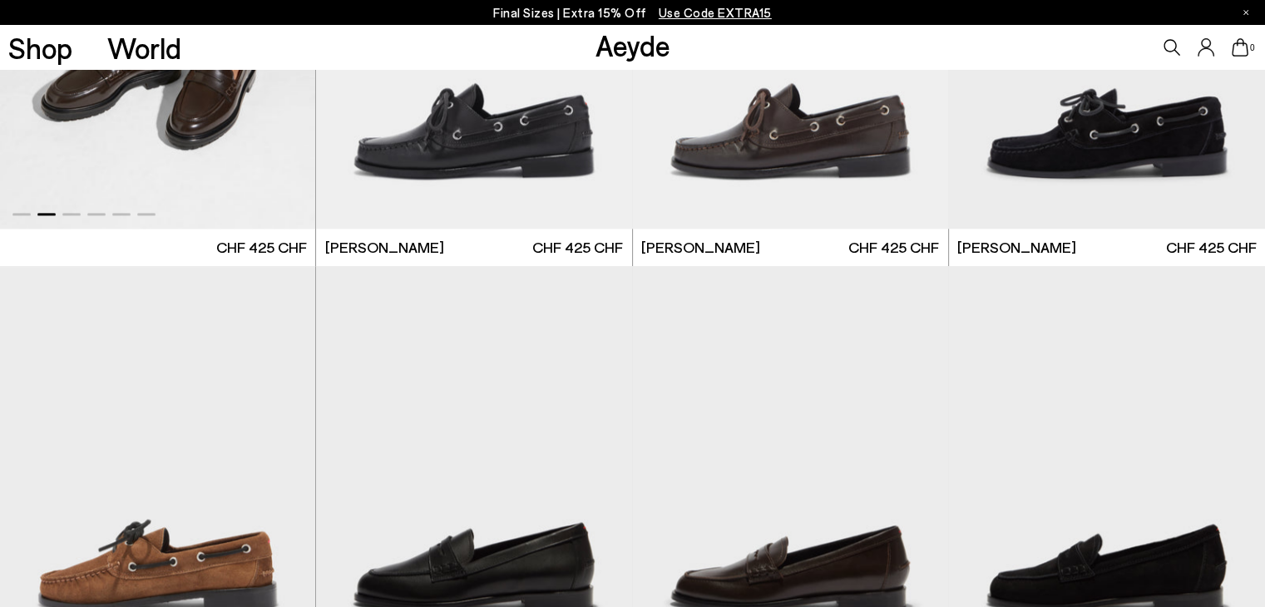
scroll to position [2037, 0]
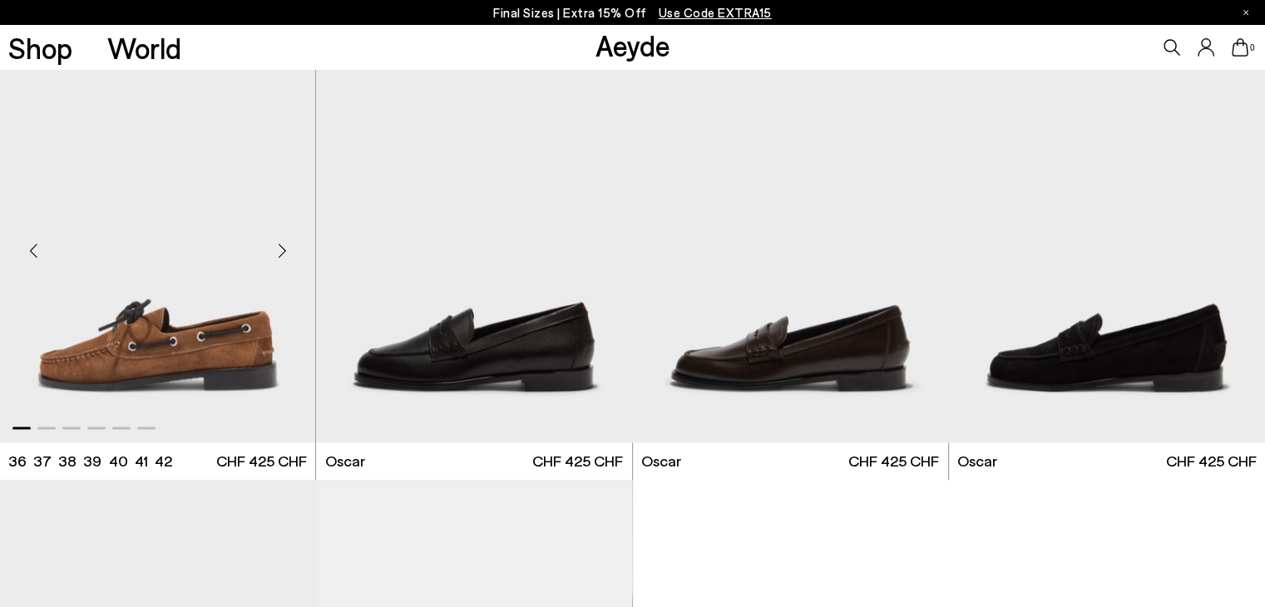
click at [284, 246] on div "Next slide" at bounding box center [282, 250] width 50 height 50
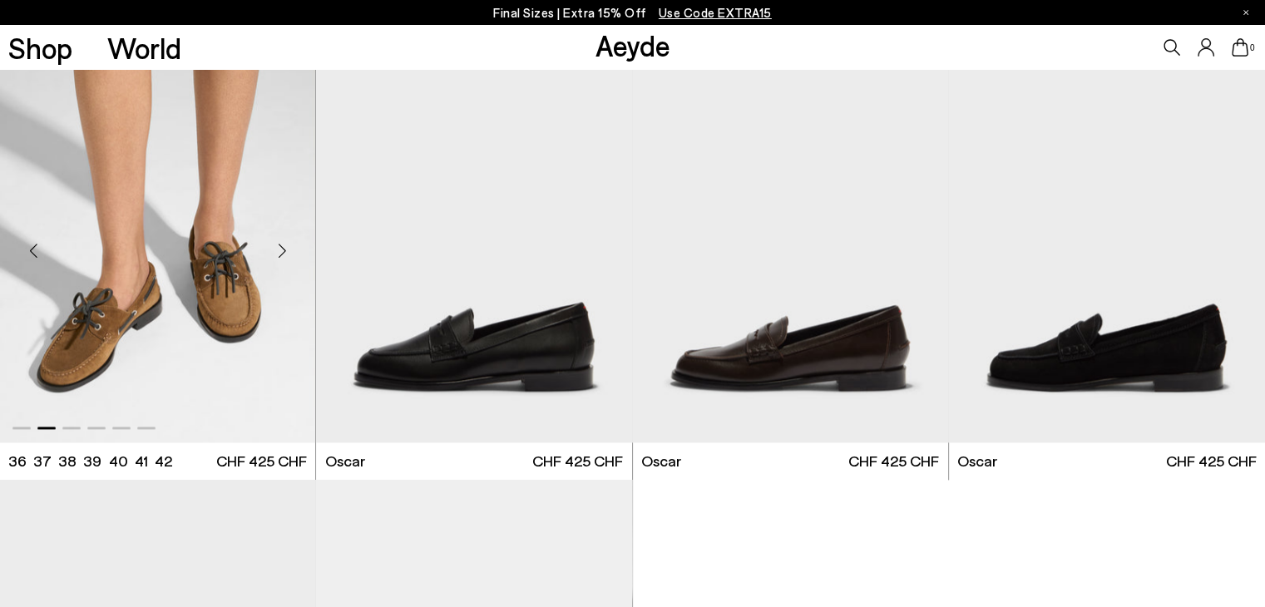
click at [284, 246] on div "Next slide" at bounding box center [282, 250] width 50 height 50
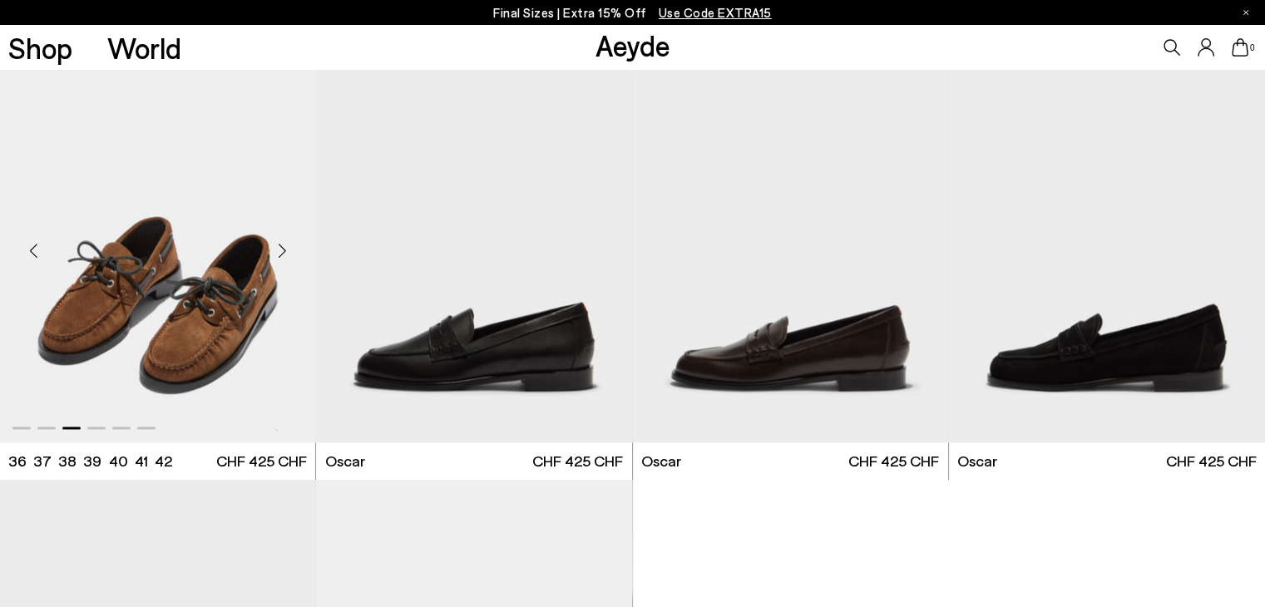
click at [284, 246] on div "Next slide" at bounding box center [282, 250] width 50 height 50
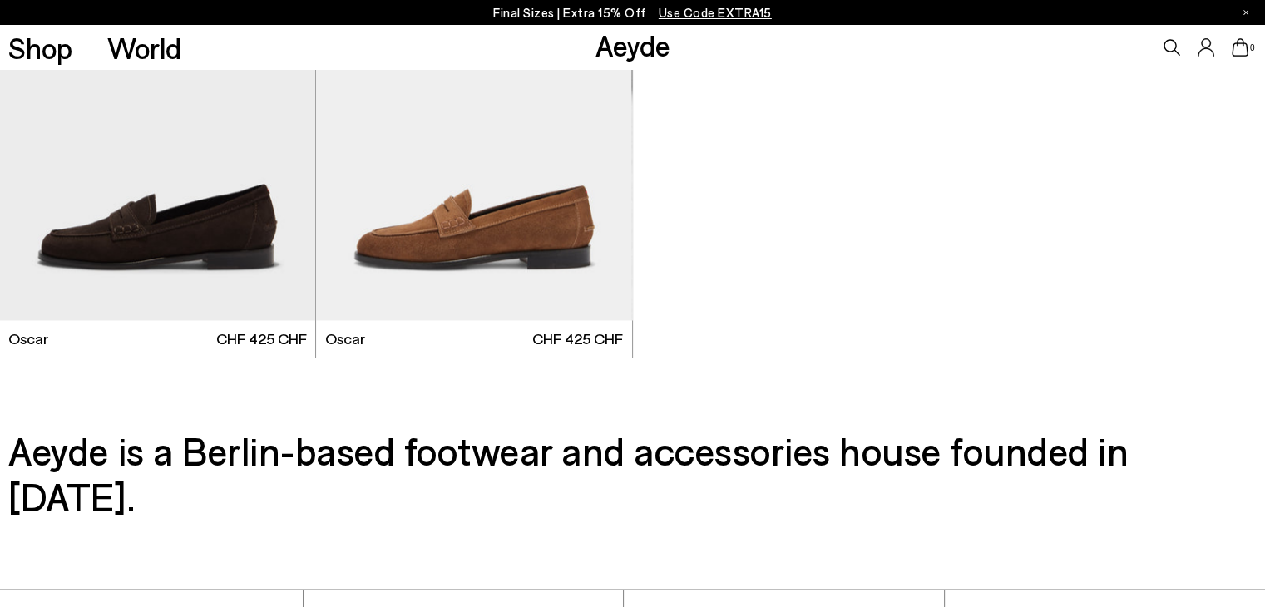
scroll to position [2868, 0]
